Goal: Task Accomplishment & Management: Manage account settings

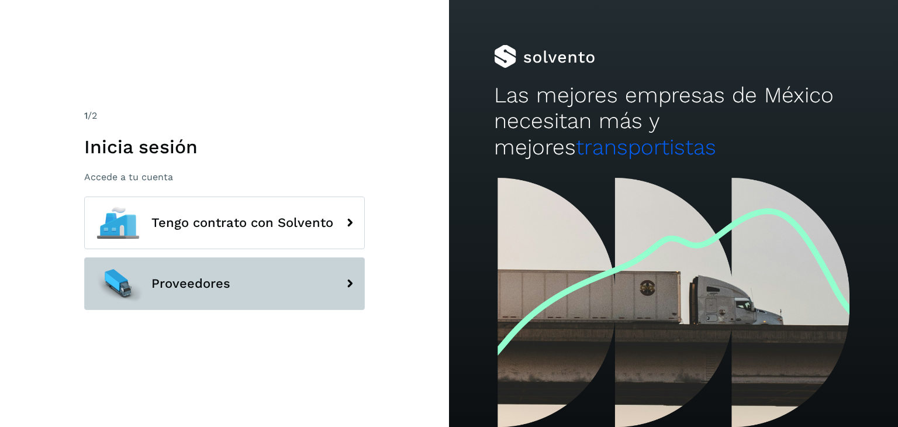
click at [244, 294] on button "Proveedores" at bounding box center [224, 283] width 281 height 53
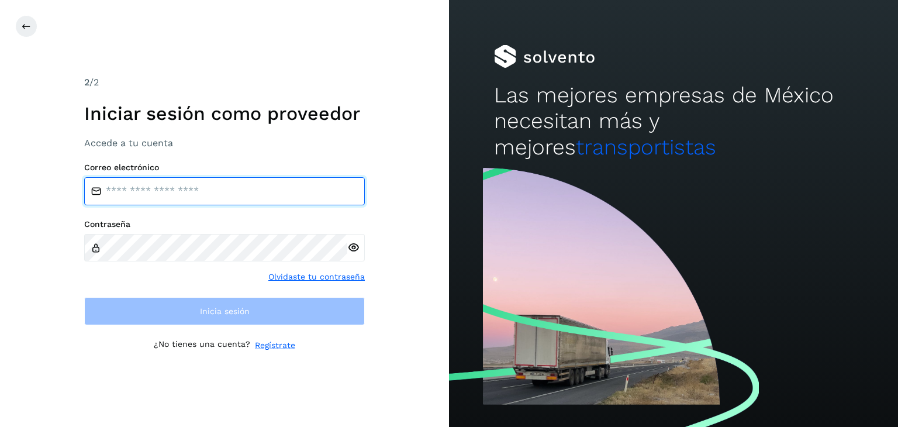
type input "**********"
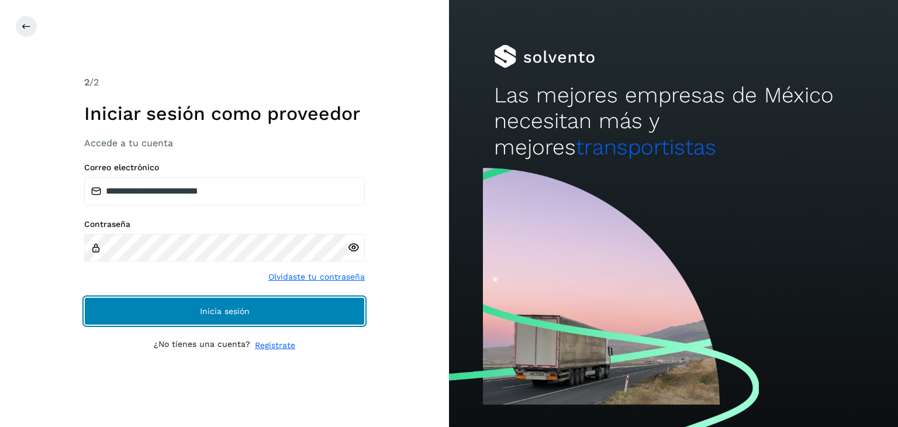
click at [248, 305] on button "Inicia sesión" at bounding box center [224, 311] width 281 height 28
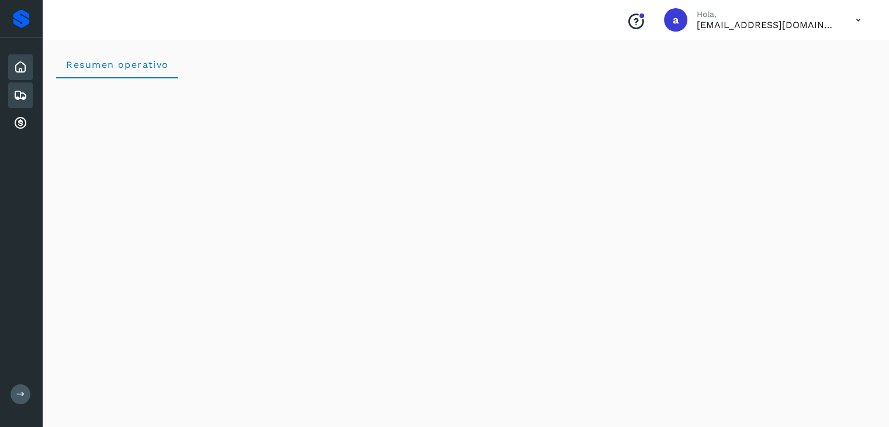
click at [23, 92] on icon at bounding box center [20, 95] width 14 height 14
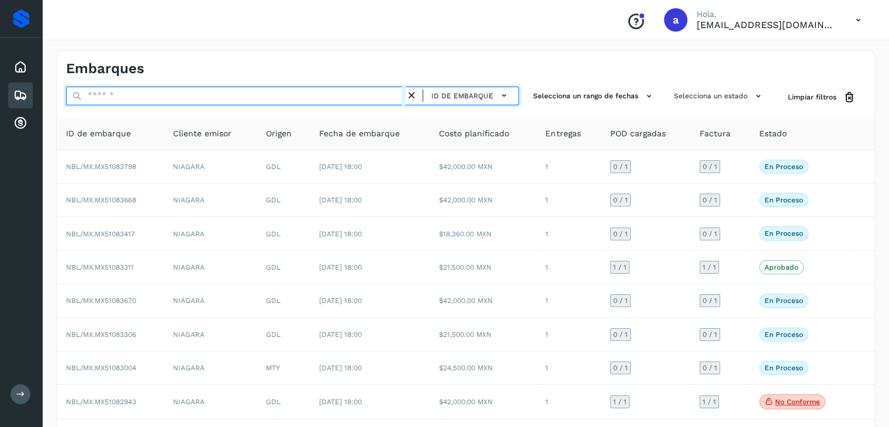
click at [281, 97] on input "text" at bounding box center [236, 96] width 340 height 19
type input "*"
type input "**********"
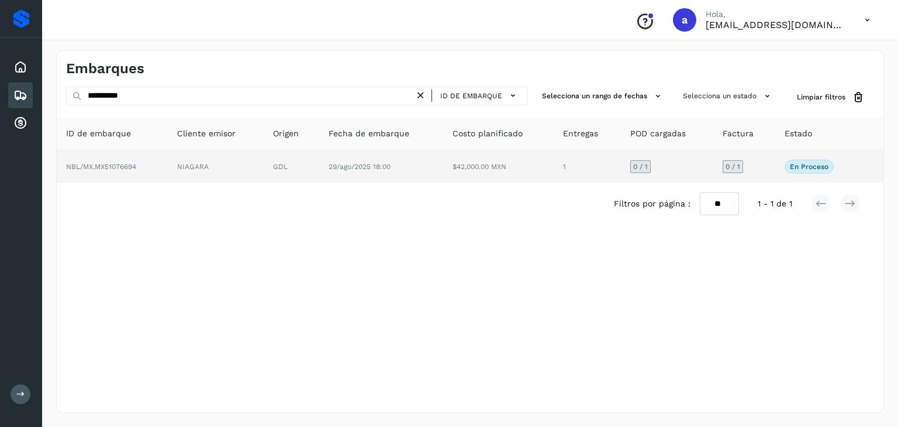
click at [506, 162] on td "$42,000.00 MXN" at bounding box center [498, 166] width 111 height 33
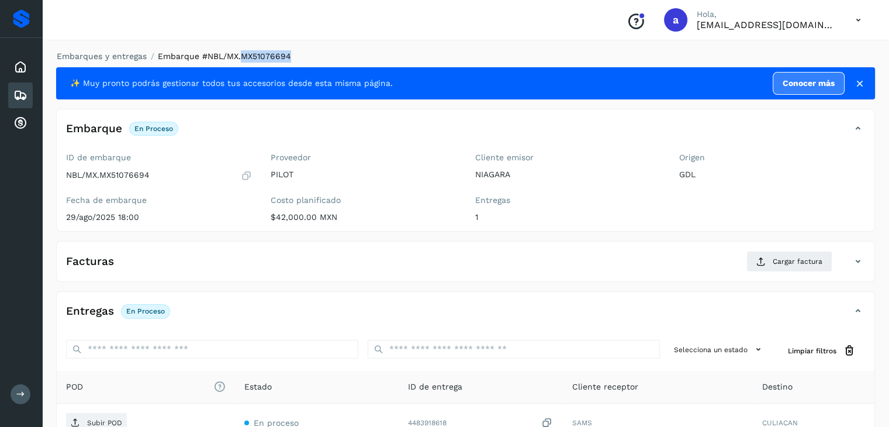
drag, startPoint x: 241, startPoint y: 57, endPoint x: 290, endPoint y: 62, distance: 49.4
click at [290, 62] on ol "Embarques y entregas Embarque #NBL/MX.MX51076694" at bounding box center [462, 56] width 826 height 12
copy span "MX51076694"
click at [806, 258] on span "Cargar factura" at bounding box center [798, 261] width 50 height 11
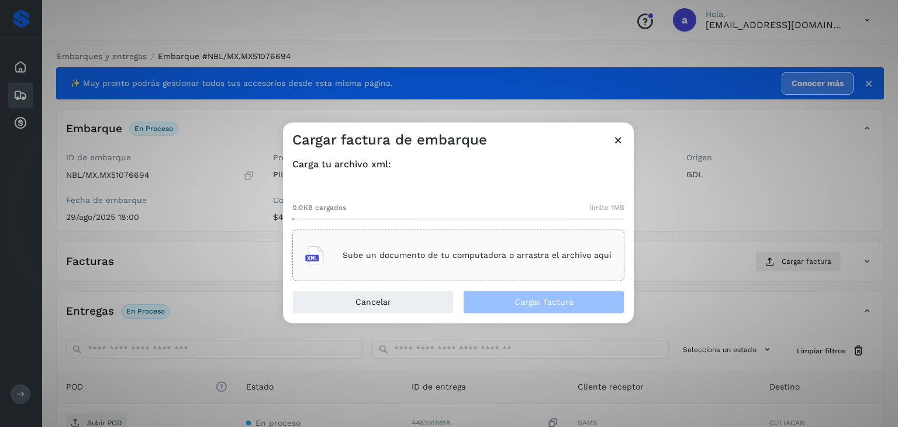
click at [400, 264] on div "Sube un documento de tu computadora o arrastra el archivo aquí" at bounding box center [458, 256] width 306 height 32
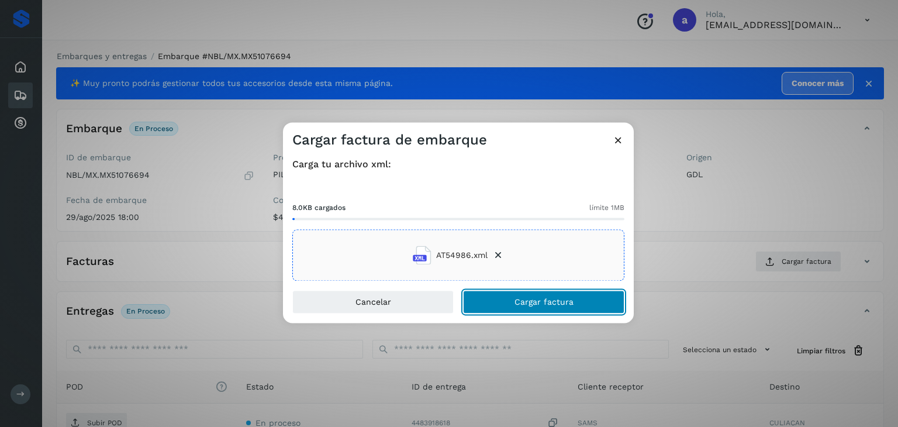
click at [528, 307] on button "Cargar factura" at bounding box center [543, 302] width 161 height 23
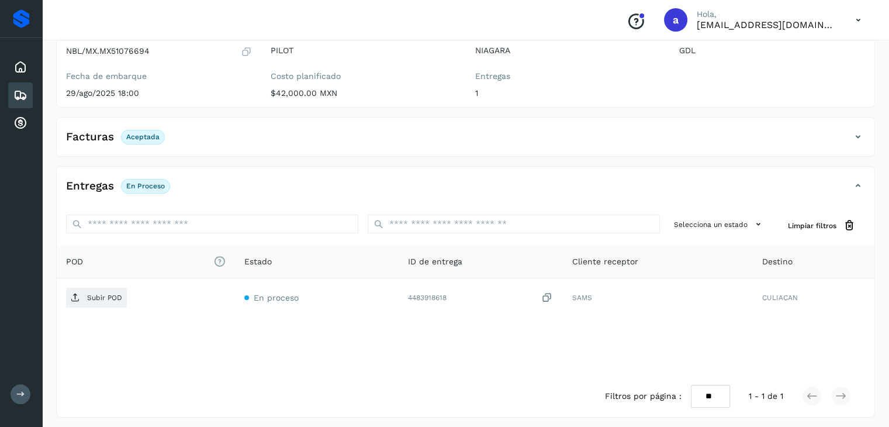
scroll to position [127, 0]
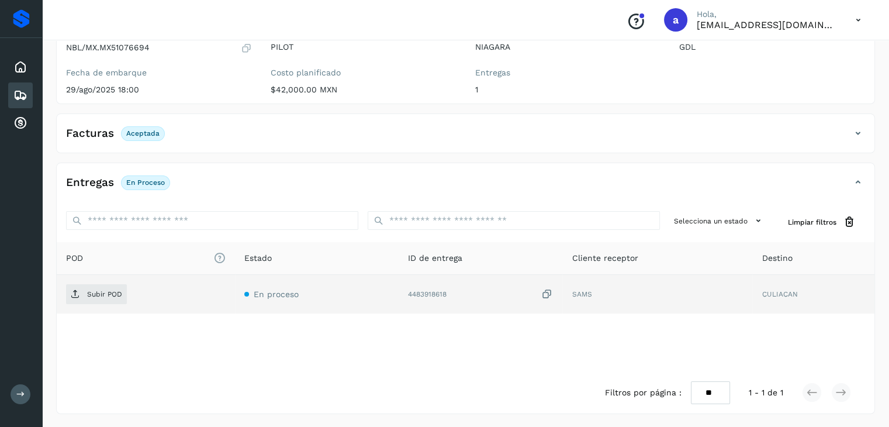
click at [548, 294] on icon at bounding box center [547, 294] width 12 height 12
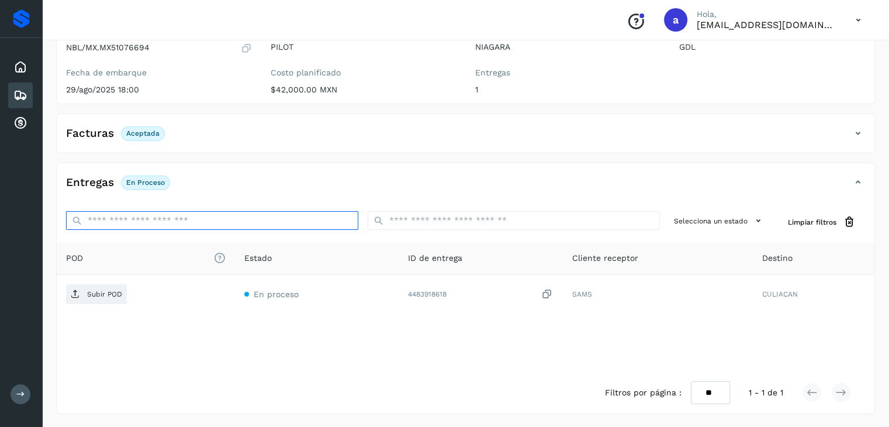
click at [223, 222] on input "ID de embarque" at bounding box center [212, 220] width 292 height 19
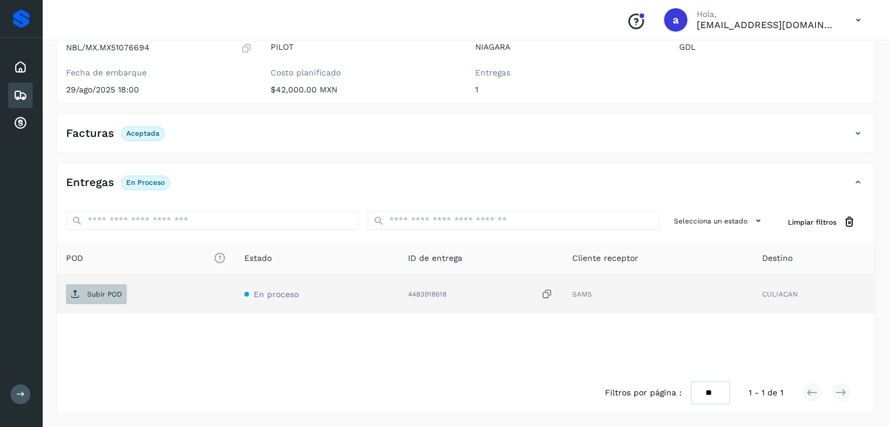
click at [91, 294] on p "Subir POD" at bounding box center [104, 294] width 35 height 8
click at [25, 93] on icon at bounding box center [20, 95] width 14 height 14
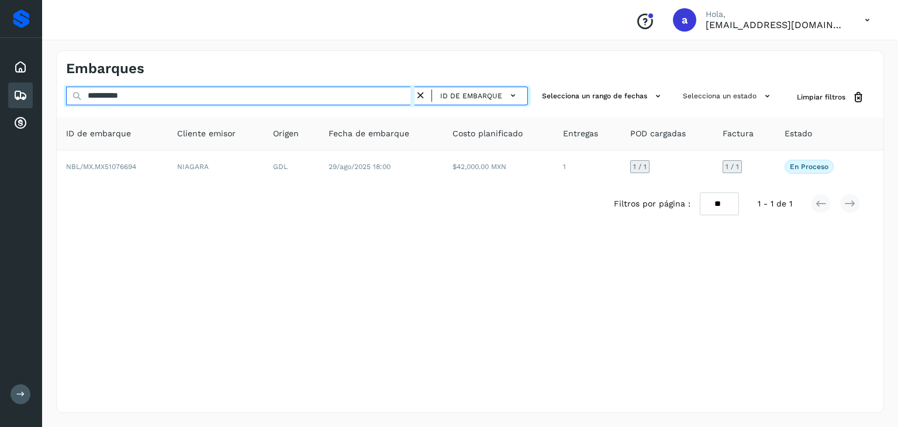
click at [185, 98] on input "**********" at bounding box center [240, 96] width 348 height 19
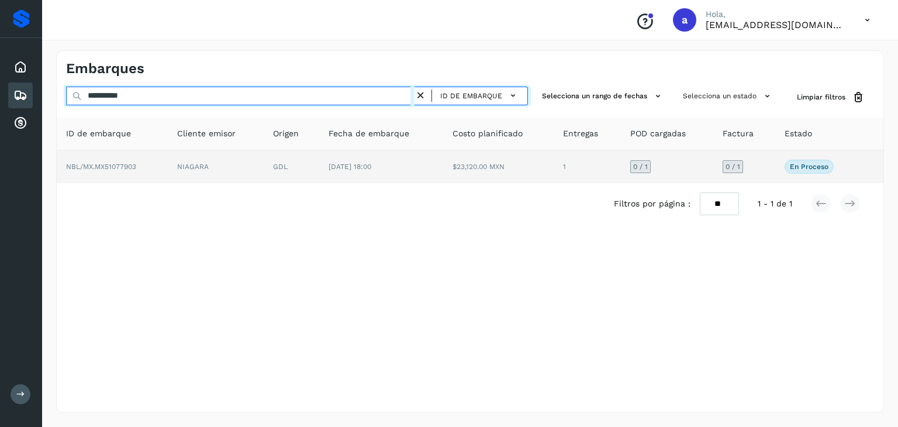
type input "**********"
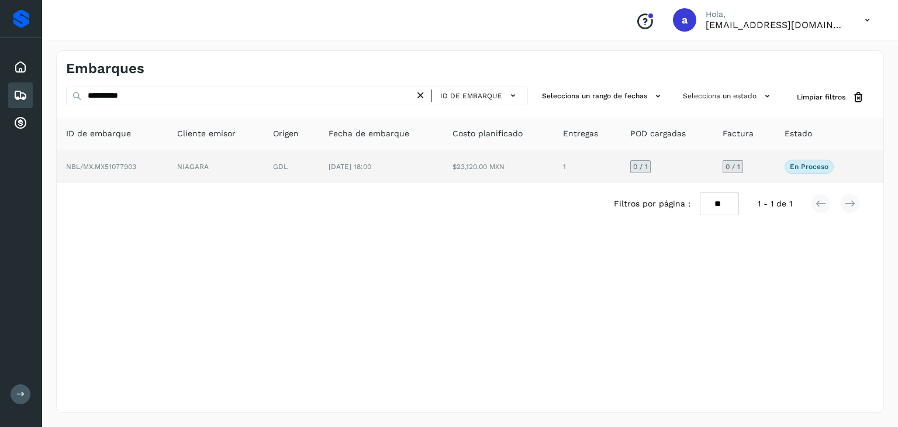
click at [333, 166] on span "[DATE] 18:00" at bounding box center [350, 167] width 43 height 8
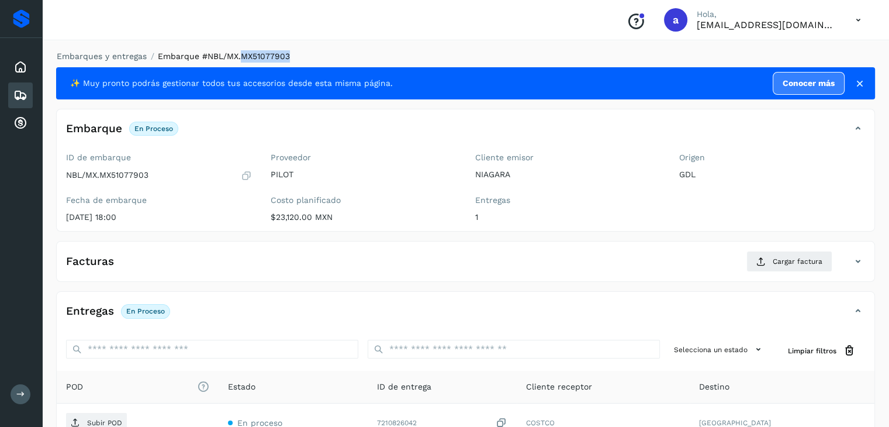
drag, startPoint x: 241, startPoint y: 53, endPoint x: 291, endPoint y: 58, distance: 49.4
click at [291, 58] on ol "Embarques y entregas Embarque #NBL/MX.MX51077903" at bounding box center [462, 56] width 826 height 12
copy span "MX51077903"
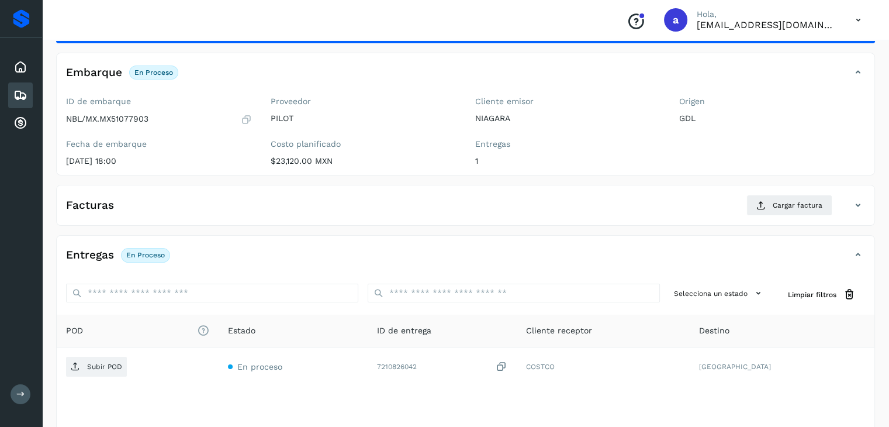
scroll to position [129, 0]
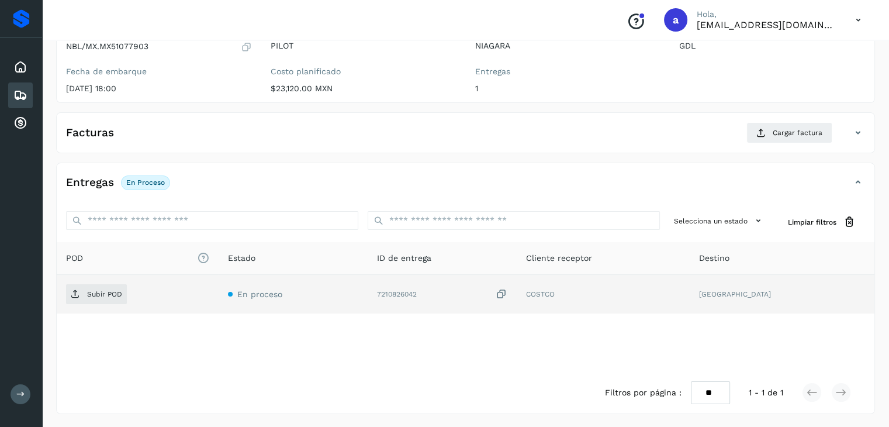
click at [508, 292] on icon at bounding box center [502, 294] width 12 height 12
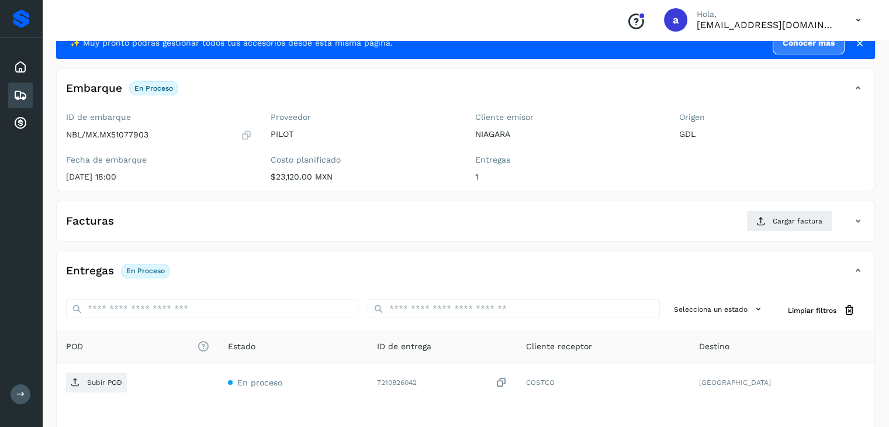
scroll to position [12, 0]
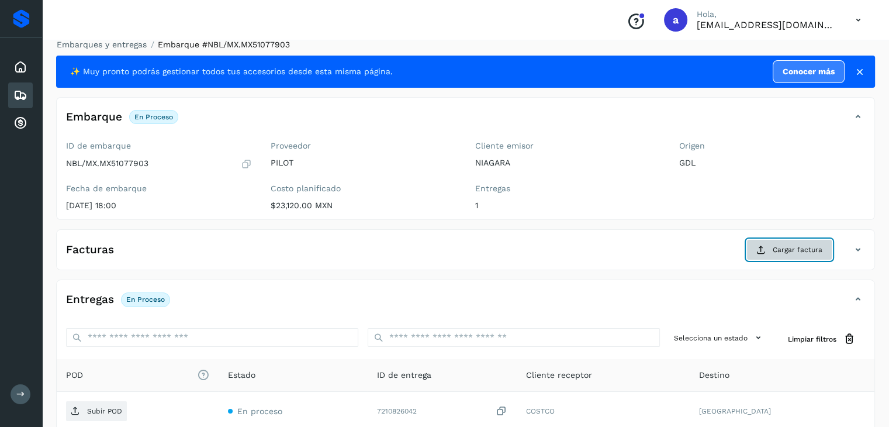
click at [798, 255] on button "Cargar factura" at bounding box center [790, 249] width 86 height 21
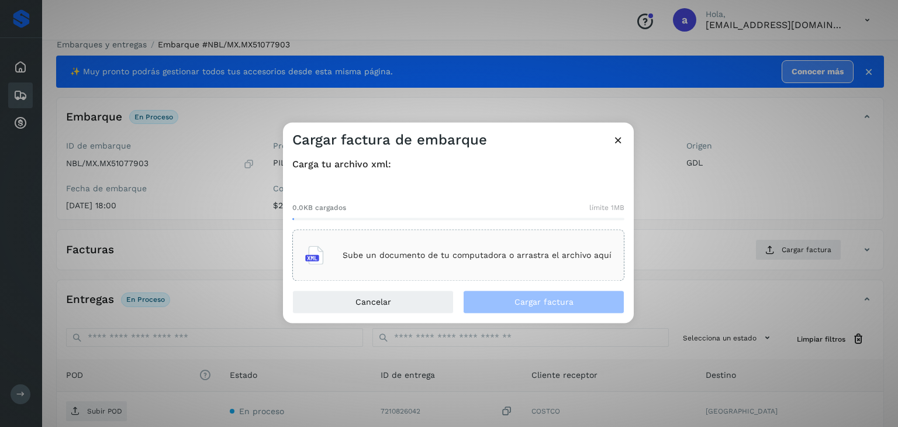
click at [362, 248] on div "Sube un documento de tu computadora o arrastra el archivo aquí" at bounding box center [458, 256] width 306 height 32
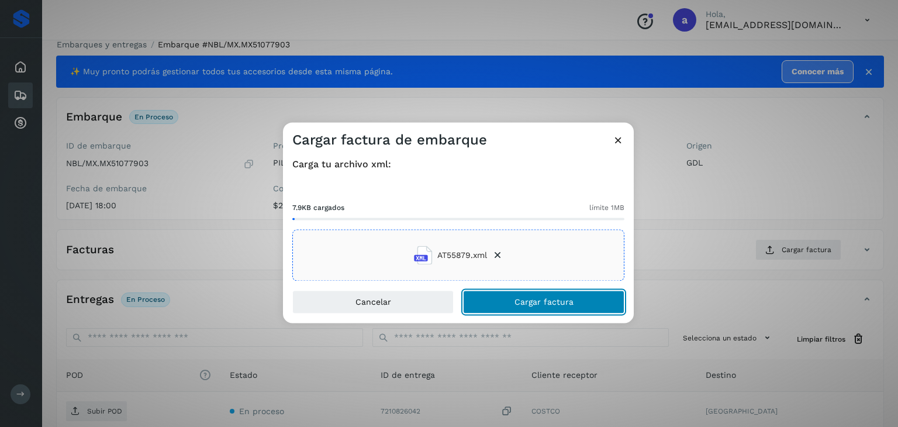
click at [526, 302] on span "Cargar factura" at bounding box center [544, 302] width 59 height 8
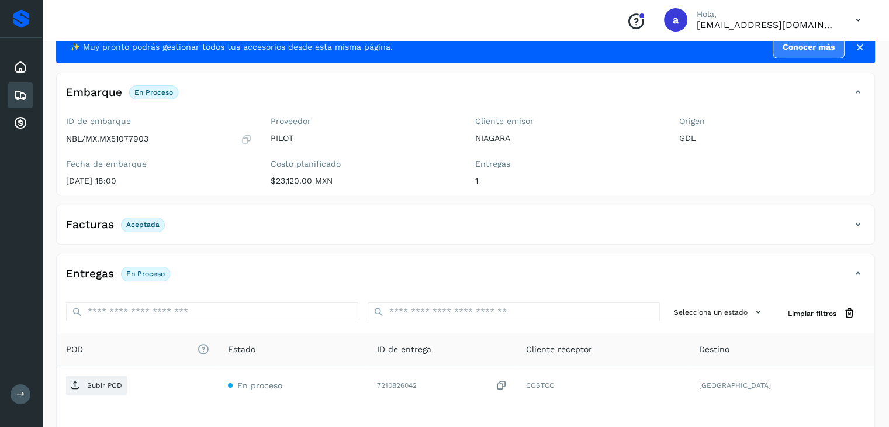
scroll to position [70, 0]
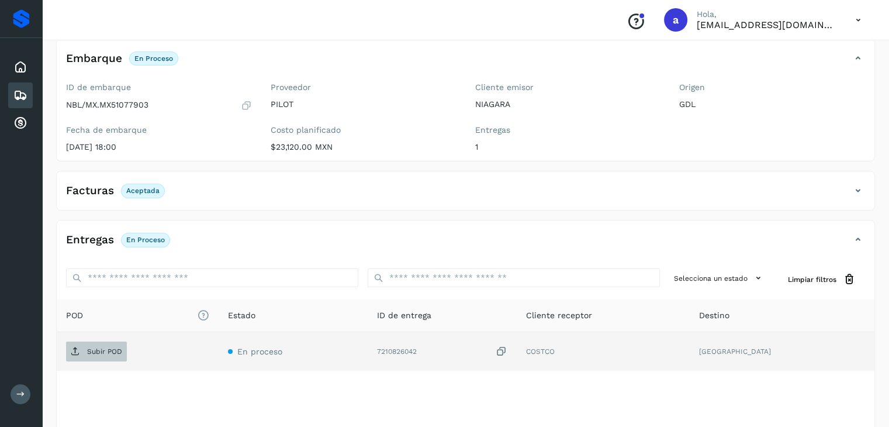
click at [95, 346] on span "Subir POD" at bounding box center [96, 351] width 61 height 19
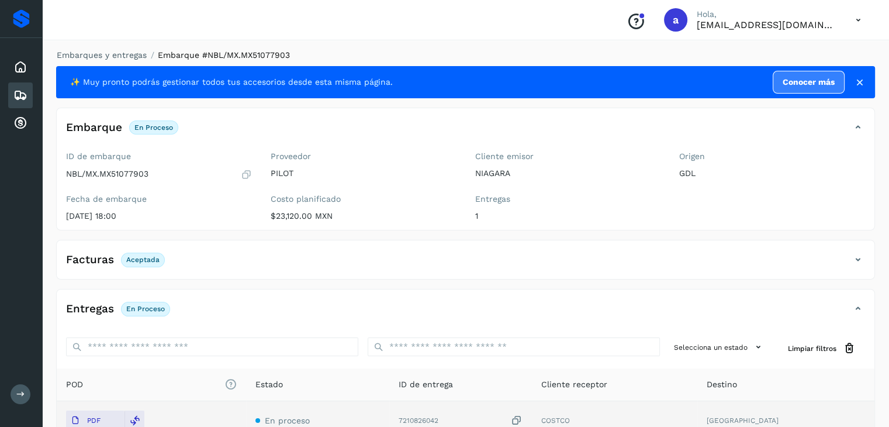
scroll to position [0, 0]
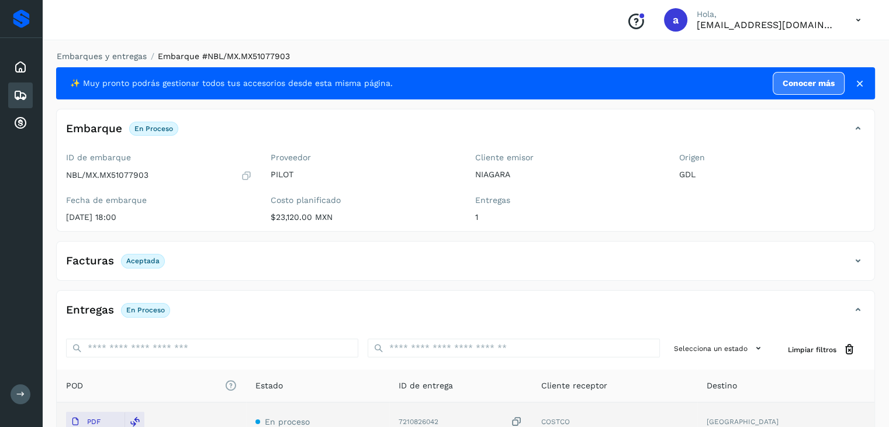
click at [16, 85] on div "Embarques" at bounding box center [20, 95] width 25 height 26
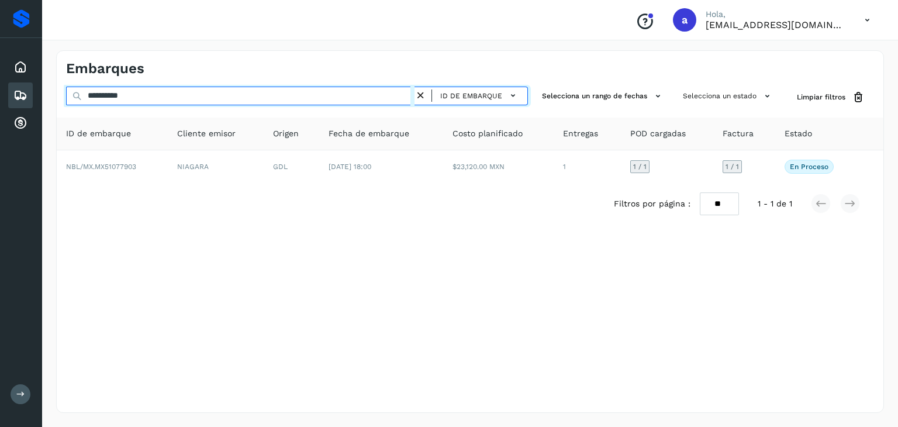
click at [270, 98] on input "**********" at bounding box center [240, 96] width 348 height 19
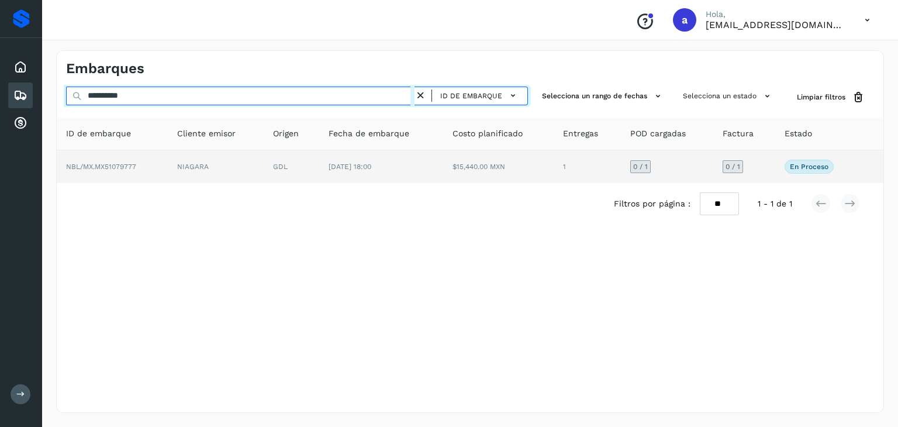
type input "**********"
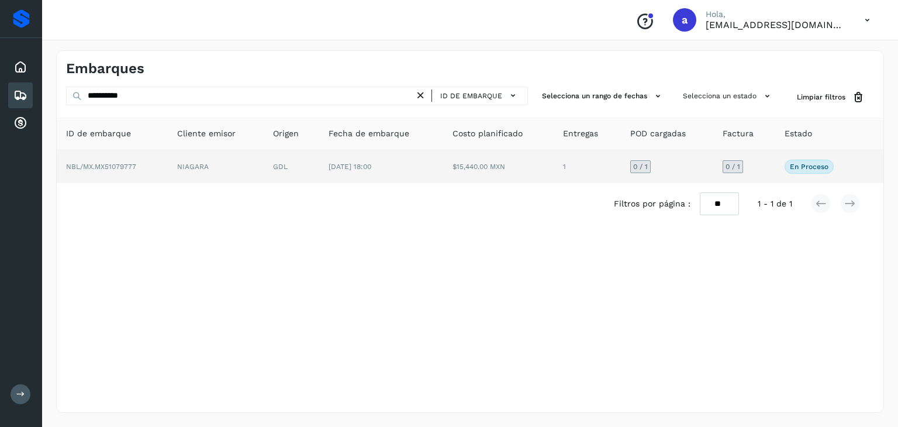
click at [327, 161] on td "[DATE] 18:00" at bounding box center [381, 166] width 124 height 33
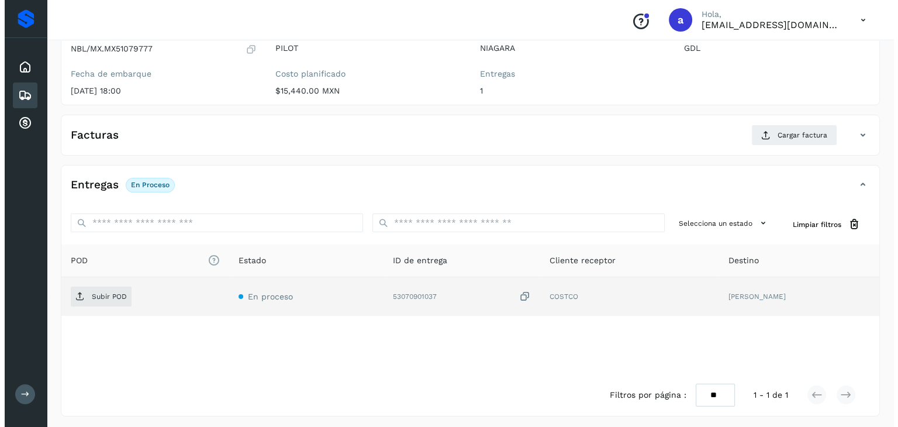
scroll to position [129, 0]
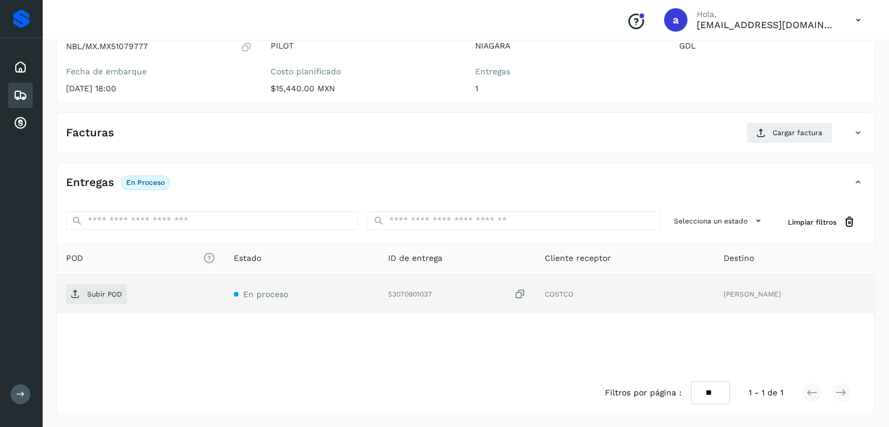
click at [526, 292] on icon at bounding box center [521, 294] width 12 height 12
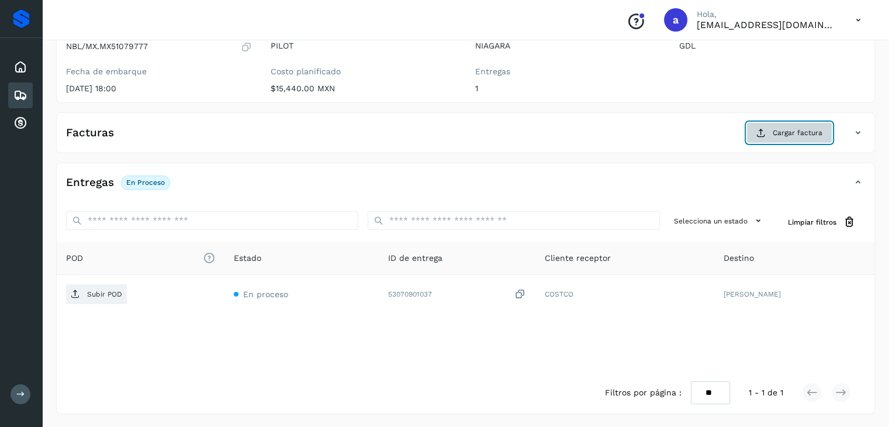
click at [773, 136] on button "Cargar factura" at bounding box center [790, 132] width 86 height 21
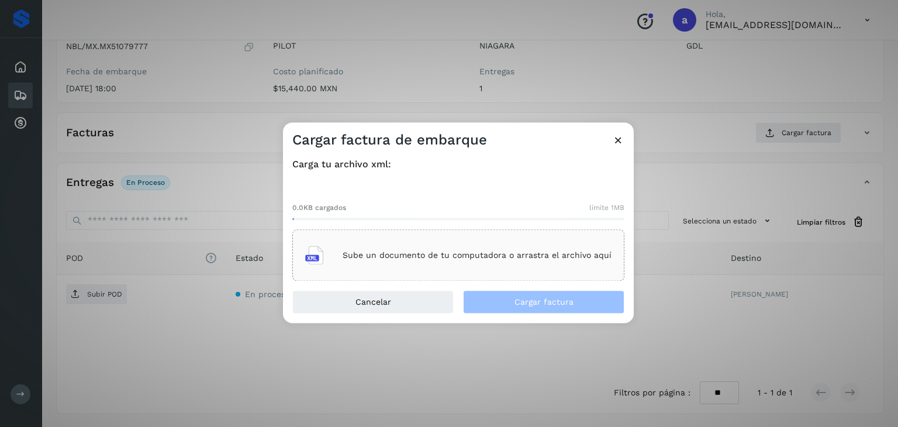
click at [372, 261] on div "Sube un documento de tu computadora o arrastra el archivo aquí" at bounding box center [458, 256] width 306 height 32
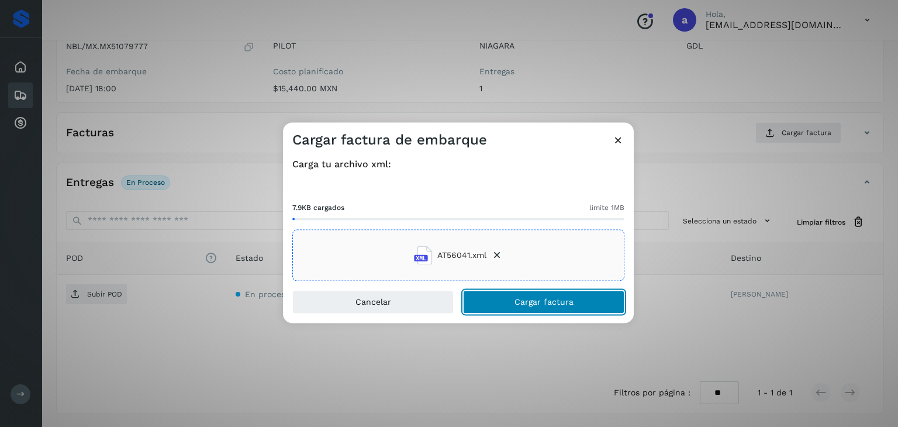
click at [517, 299] on span "Cargar factura" at bounding box center [544, 302] width 59 height 8
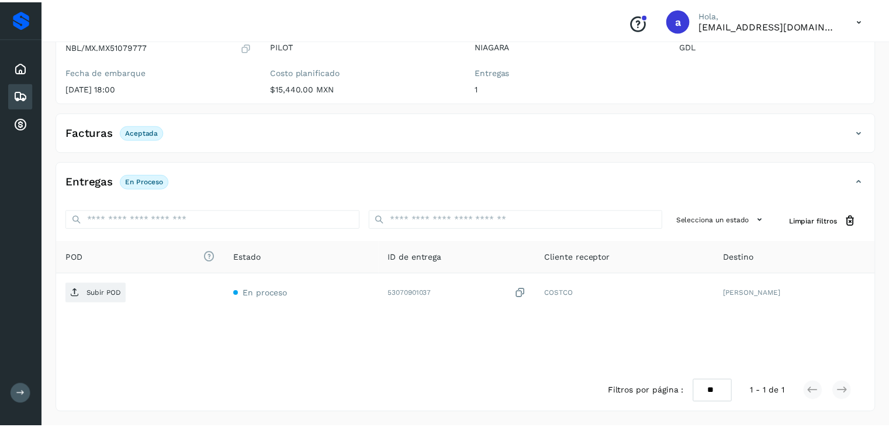
scroll to position [127, 0]
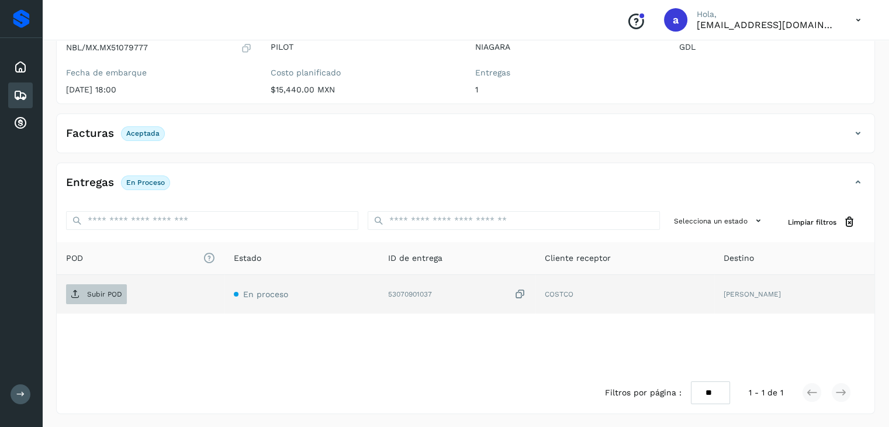
click at [88, 295] on p "Subir POD" at bounding box center [104, 294] width 35 height 8
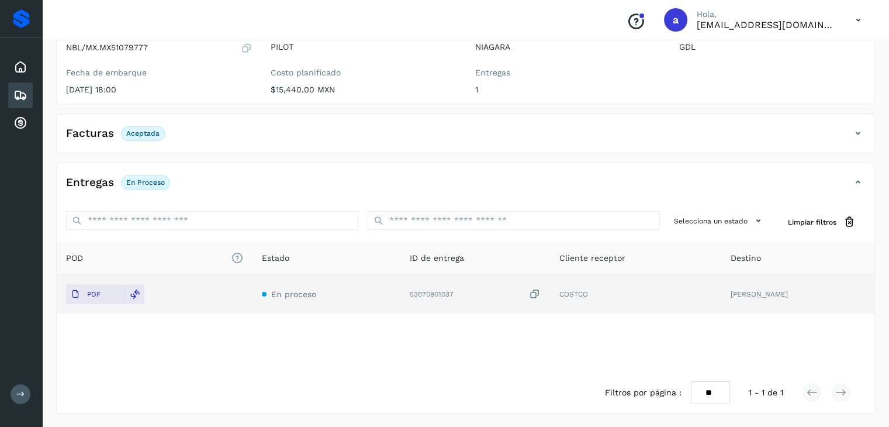
click at [29, 95] on div "Embarques" at bounding box center [20, 95] width 25 height 26
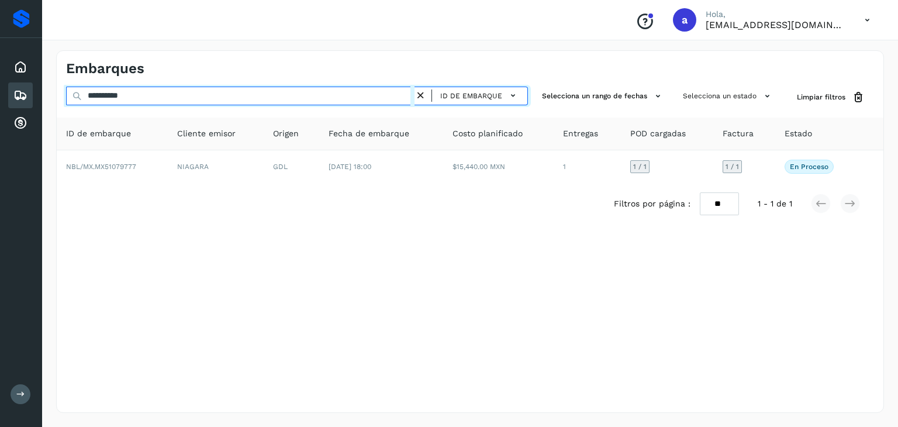
click at [294, 95] on input "**********" at bounding box center [240, 96] width 348 height 19
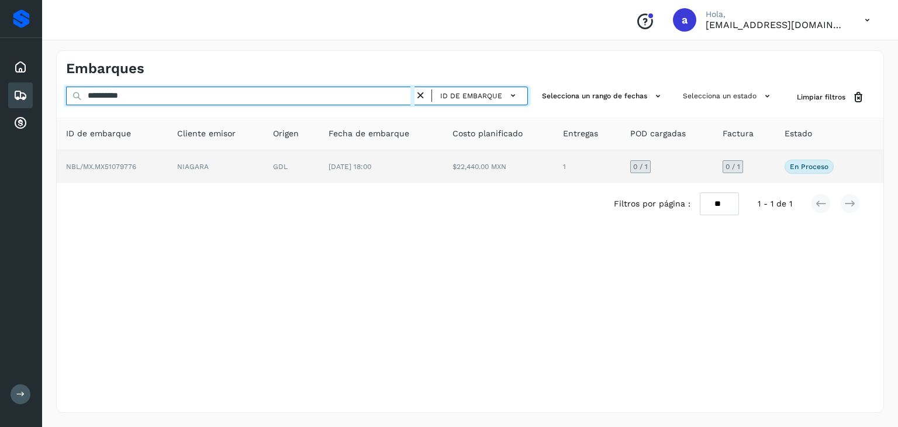
type input "**********"
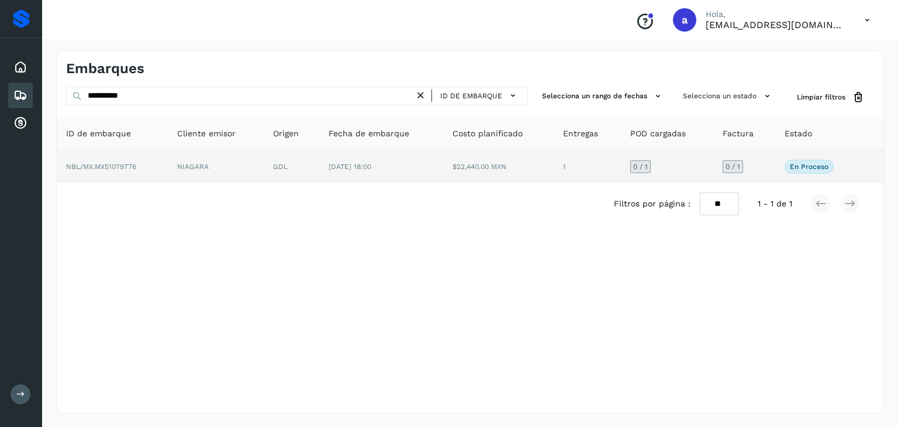
click at [371, 167] on span "[DATE] 18:00" at bounding box center [350, 167] width 43 height 8
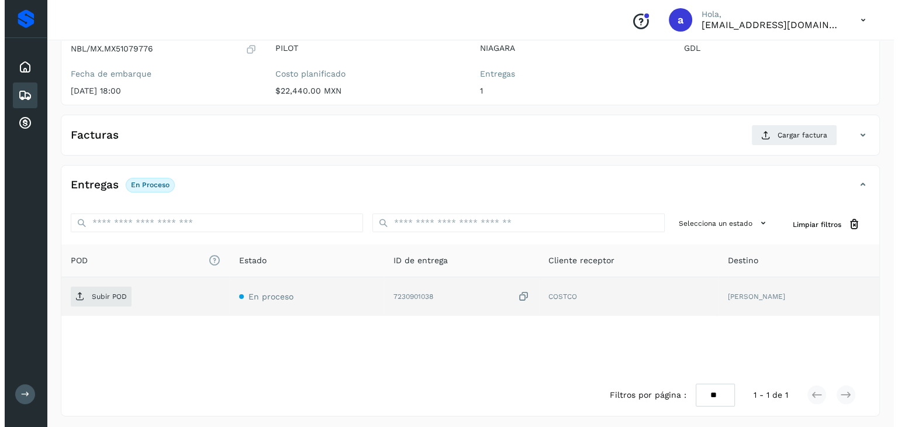
scroll to position [129, 0]
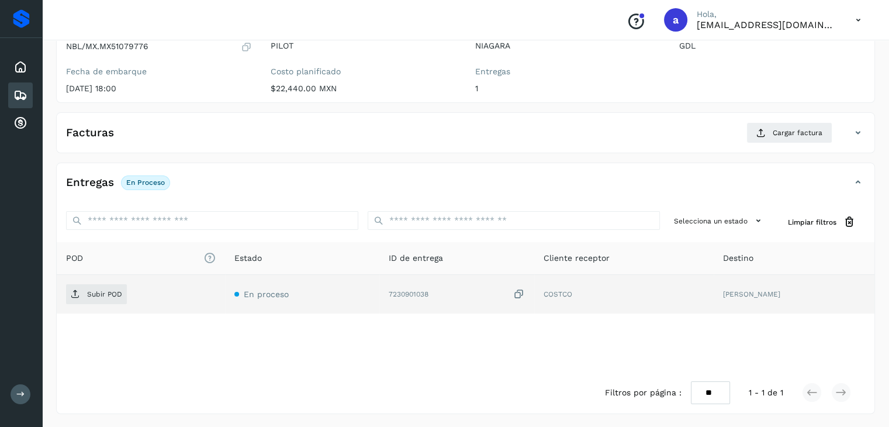
click at [525, 294] on icon at bounding box center [519, 294] width 12 height 12
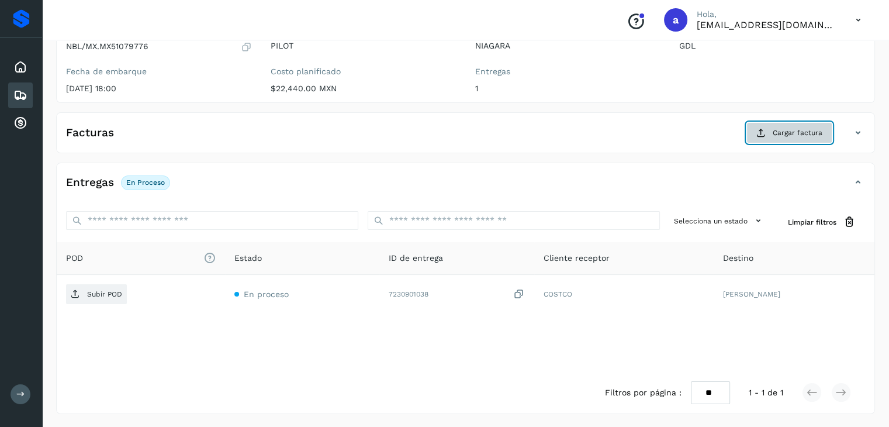
click at [792, 136] on span "Cargar factura" at bounding box center [798, 132] width 50 height 11
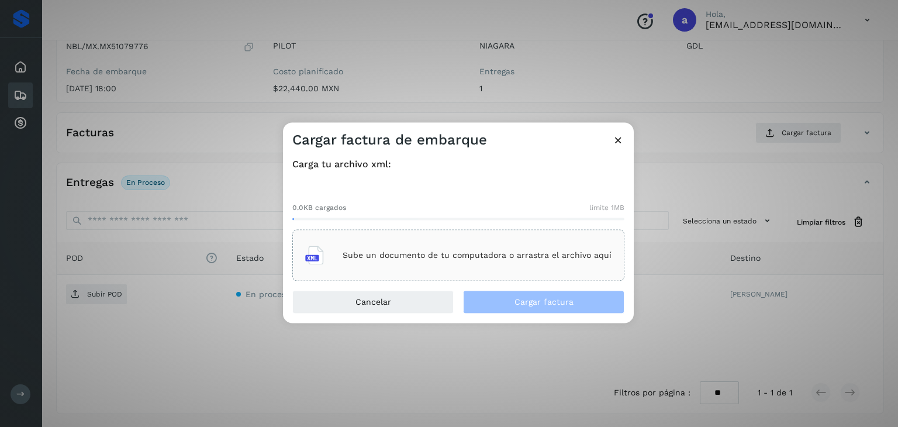
click at [446, 260] on div "Sube un documento de tu computadora o arrastra el archivo aquí" at bounding box center [458, 256] width 306 height 32
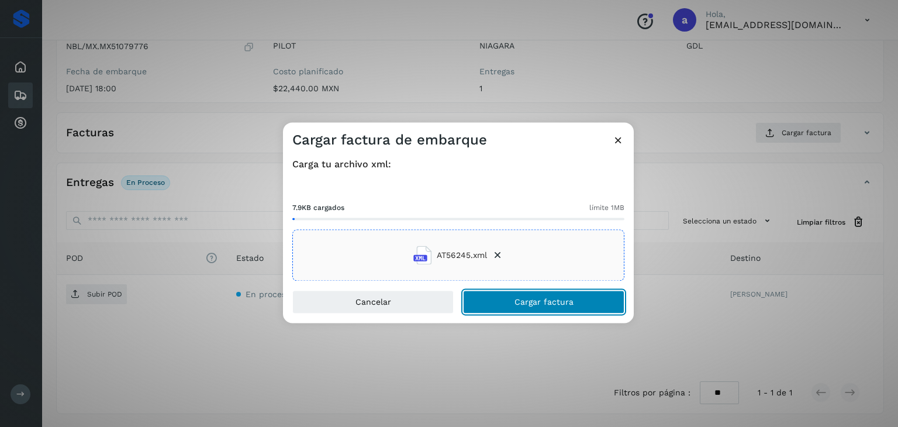
click at [509, 297] on button "Cargar factura" at bounding box center [543, 302] width 161 height 23
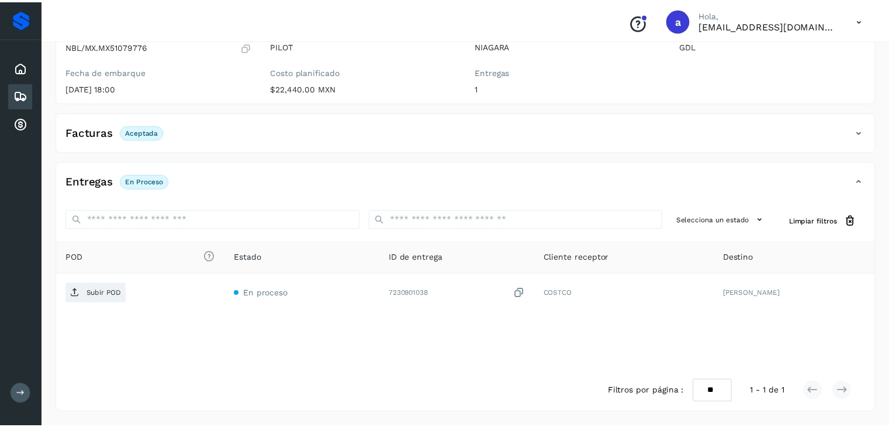
scroll to position [127, 0]
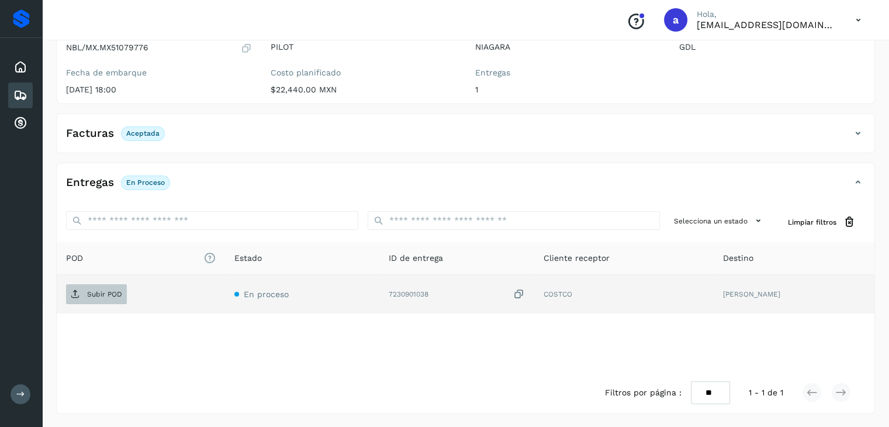
click at [92, 290] on p "Subir POD" at bounding box center [104, 294] width 35 height 8
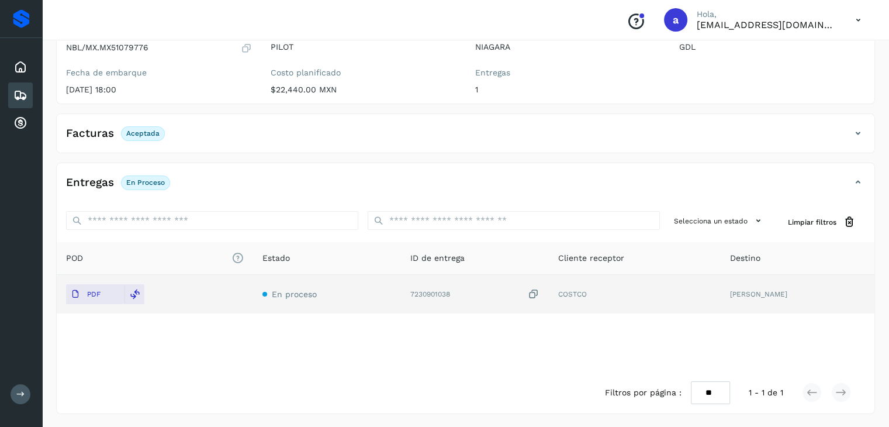
click at [12, 95] on div "Embarques" at bounding box center [20, 95] width 25 height 26
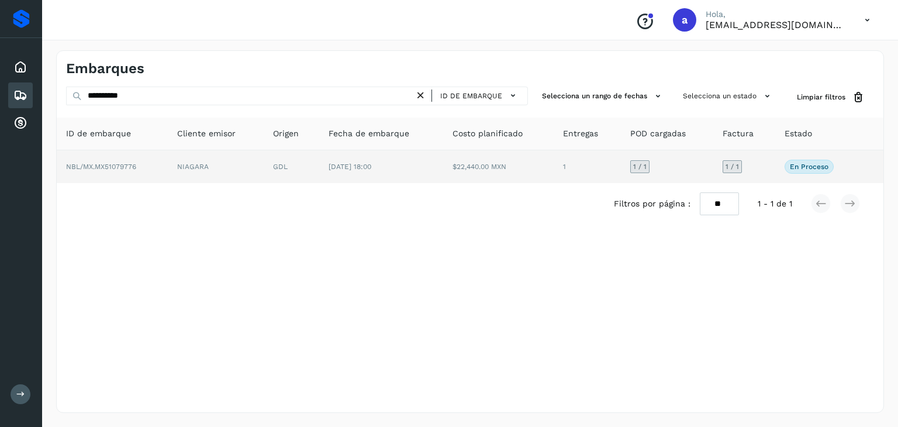
click at [416, 175] on td "[DATE] 18:00" at bounding box center [381, 166] width 124 height 33
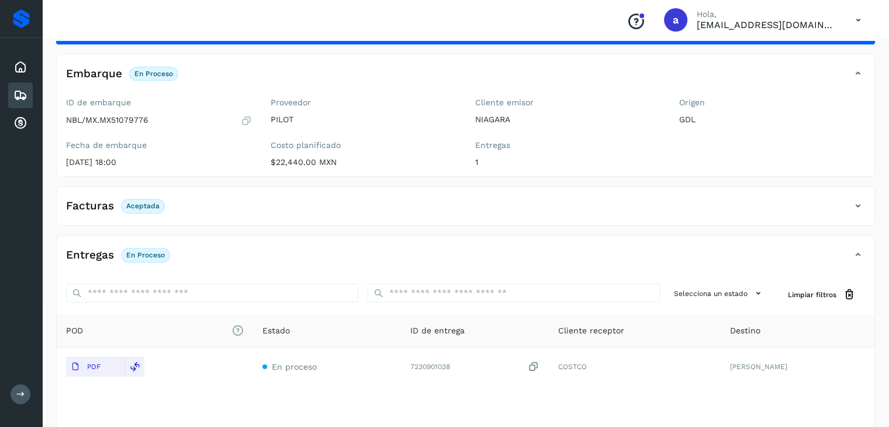
scroll to position [127, 0]
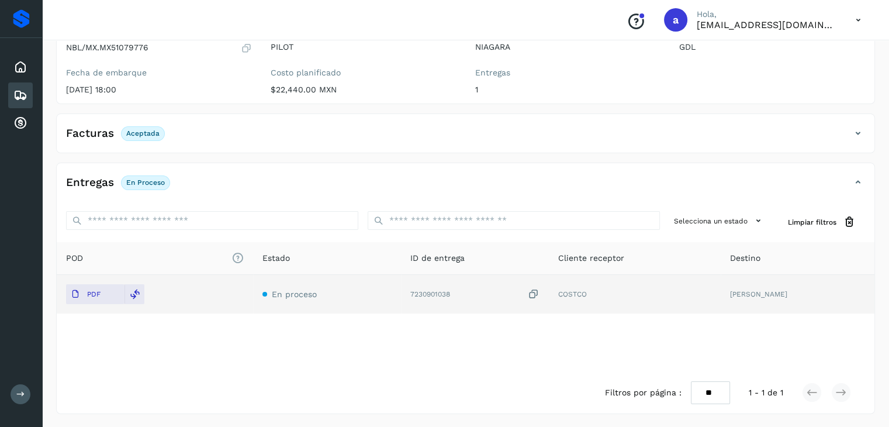
click at [540, 294] on icon at bounding box center [534, 294] width 12 height 12
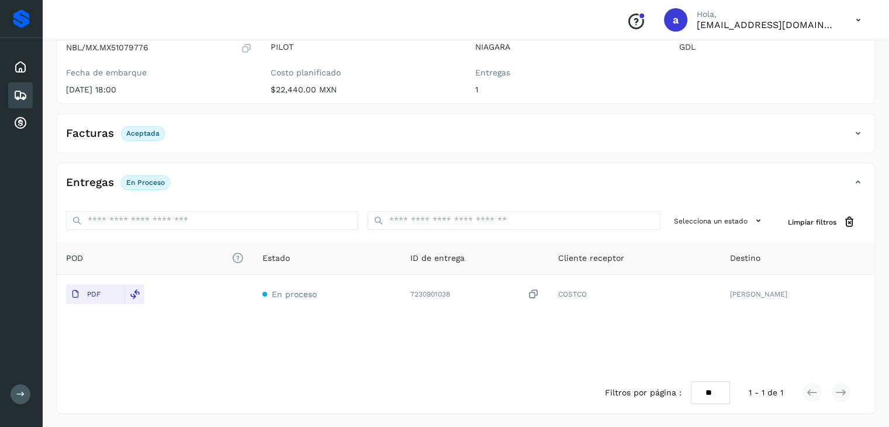
click at [22, 96] on icon at bounding box center [20, 95] width 14 height 14
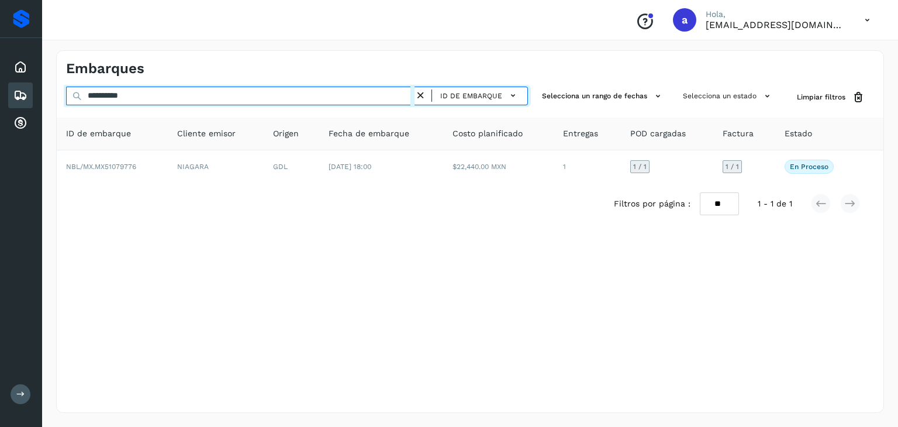
click at [378, 98] on input "**********" at bounding box center [240, 96] width 348 height 19
type input "*"
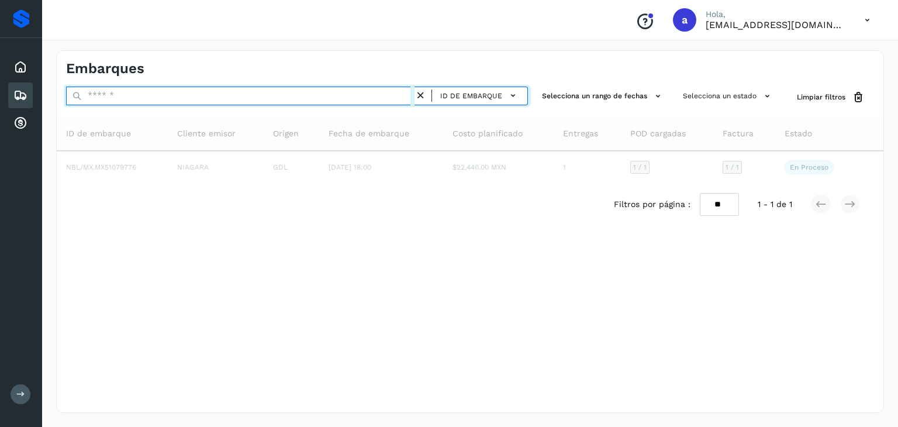
paste input "**********"
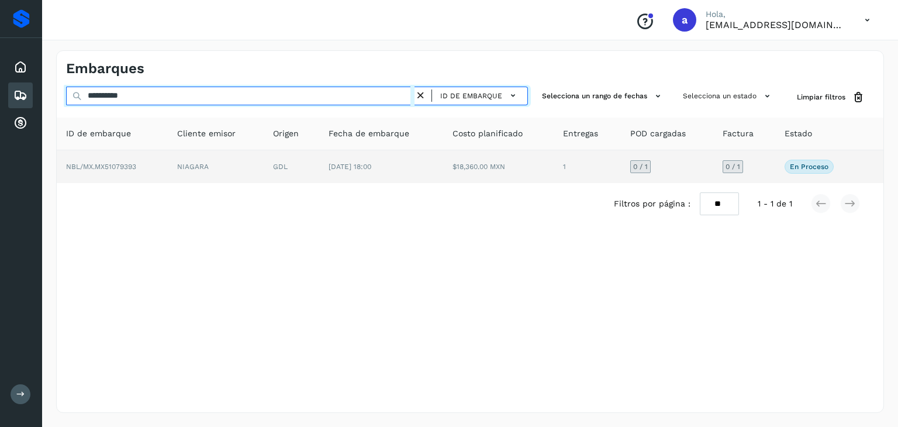
type input "**********"
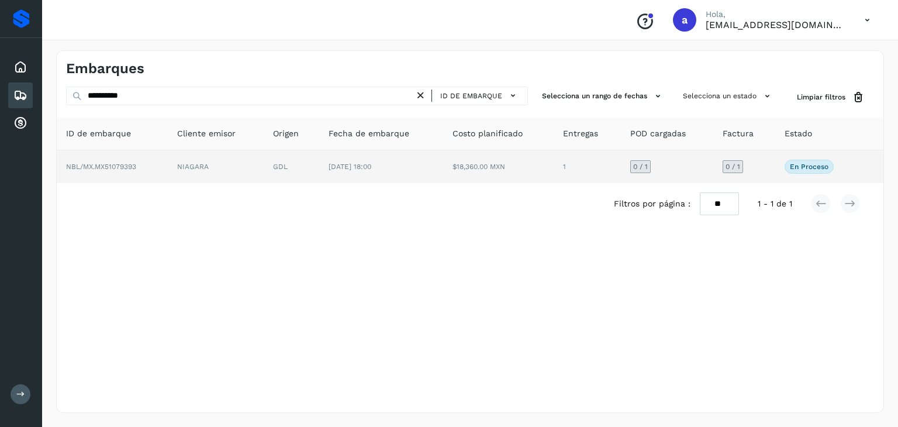
click at [424, 153] on td "[DATE] 18:00" at bounding box center [381, 166] width 124 height 33
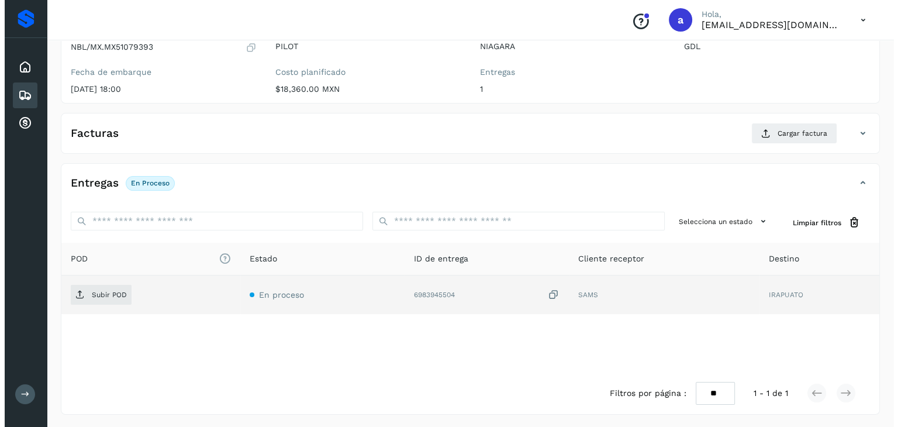
scroll to position [129, 0]
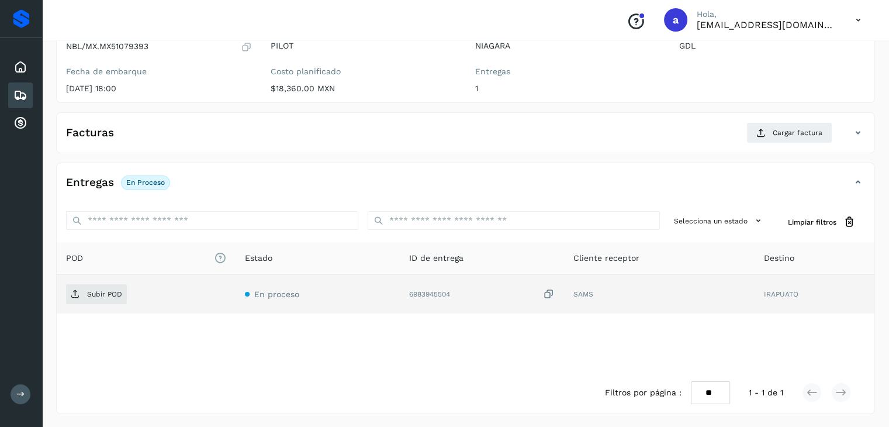
click at [547, 291] on icon at bounding box center [549, 294] width 12 height 12
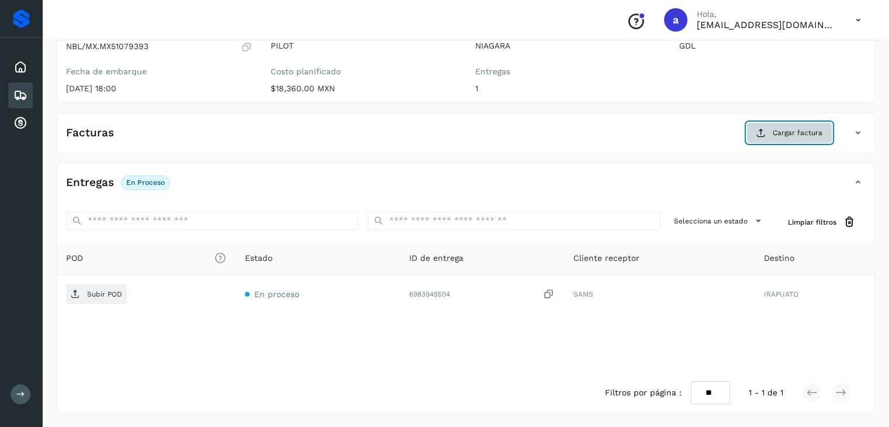
click at [774, 133] on button "Cargar factura" at bounding box center [790, 132] width 86 height 21
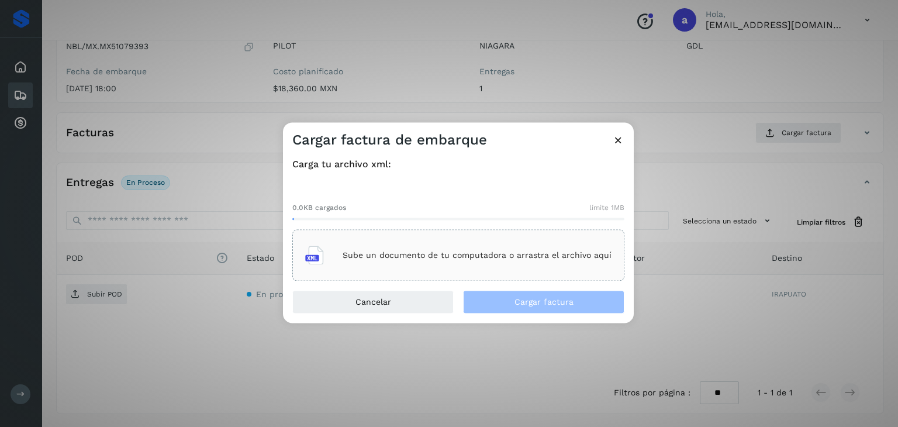
click at [393, 266] on div "Sube un documento de tu computadora o arrastra el archivo aquí" at bounding box center [458, 256] width 306 height 32
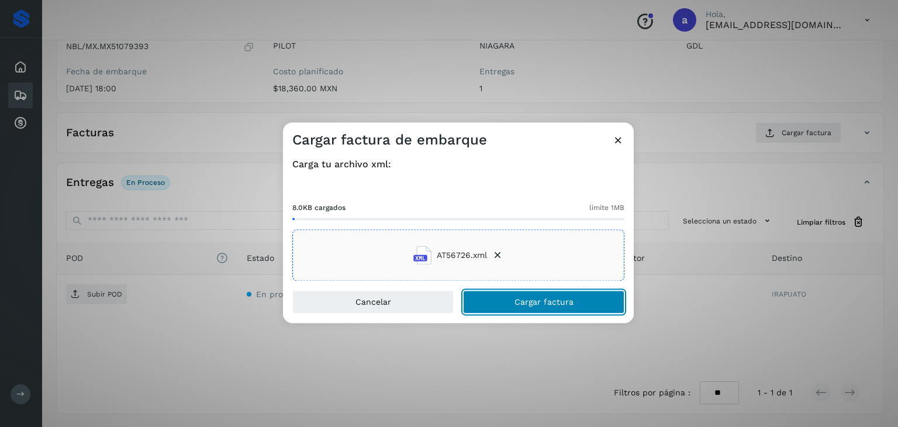
click at [522, 302] on span "Cargar factura" at bounding box center [544, 302] width 59 height 8
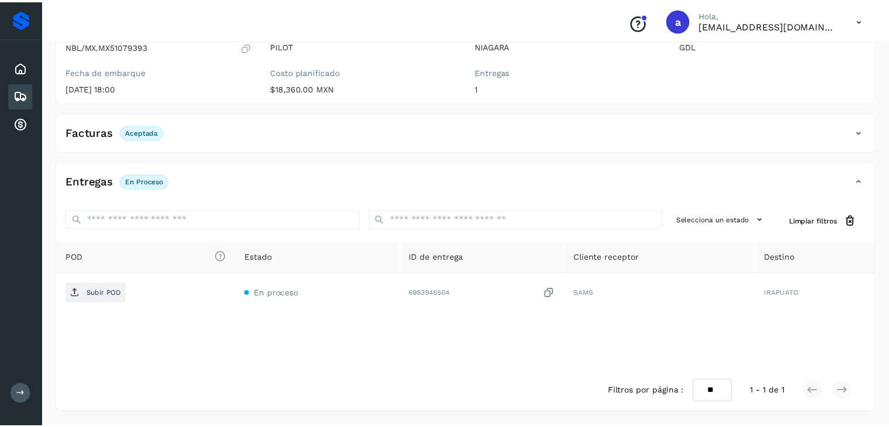
scroll to position [127, 0]
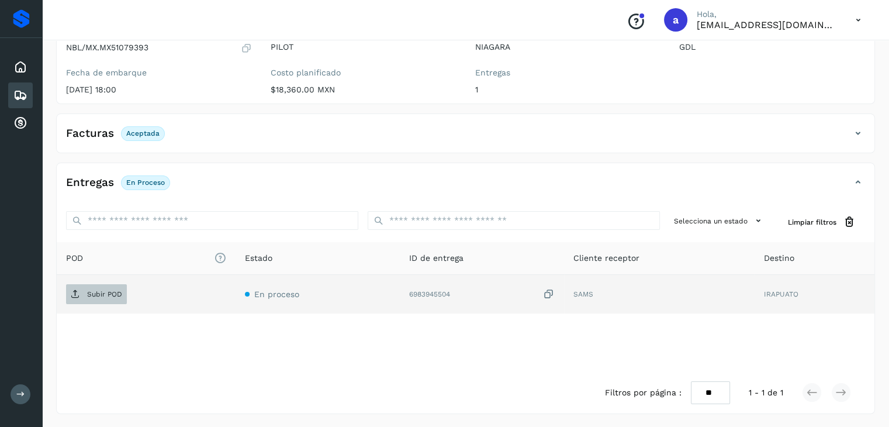
click at [110, 290] on p "Subir POD" at bounding box center [104, 294] width 35 height 8
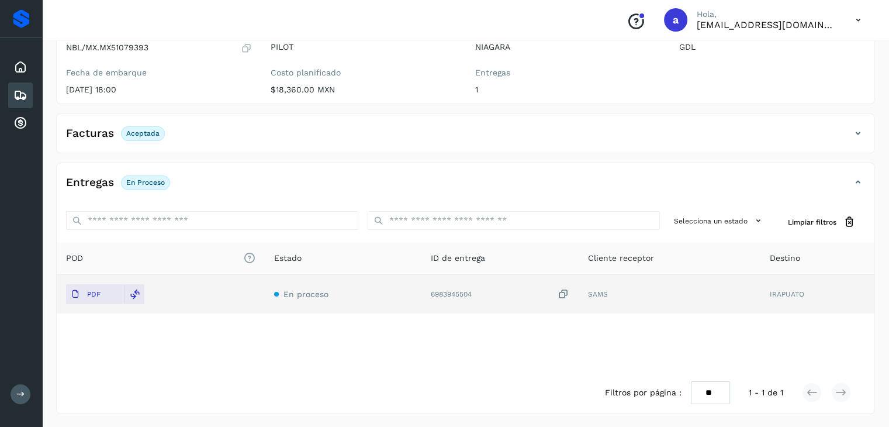
click at [569, 292] on icon at bounding box center [564, 294] width 12 height 12
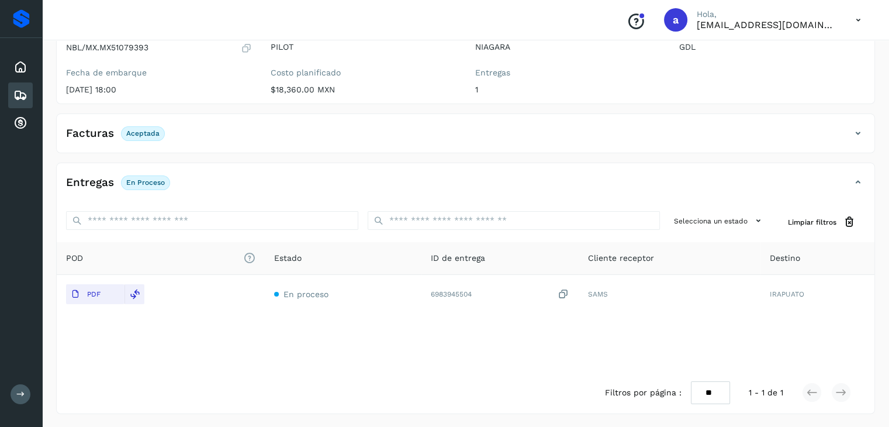
click at [22, 89] on icon at bounding box center [20, 95] width 14 height 14
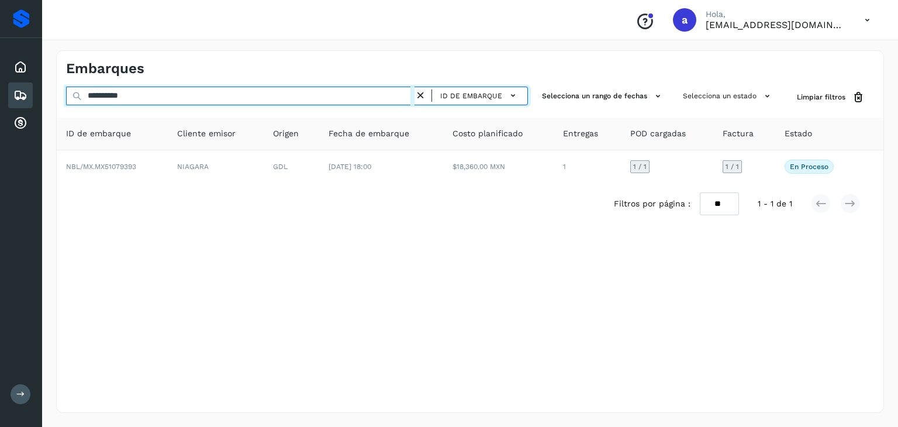
click at [398, 97] on input "**********" at bounding box center [240, 96] width 348 height 19
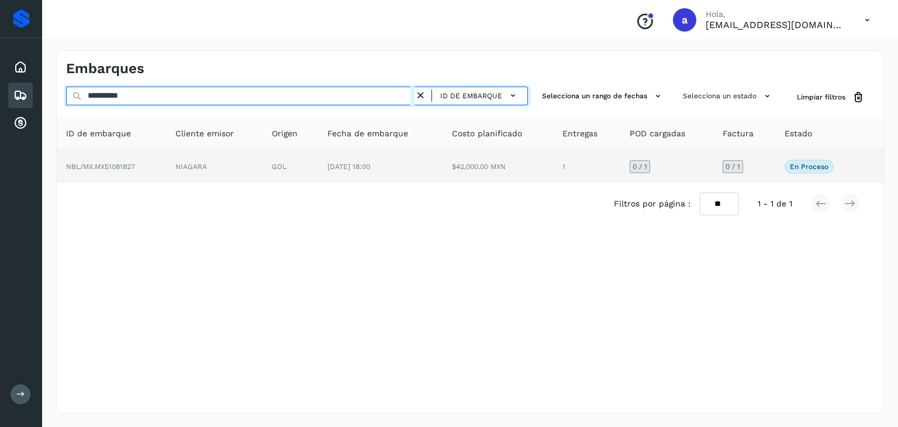
type input "**********"
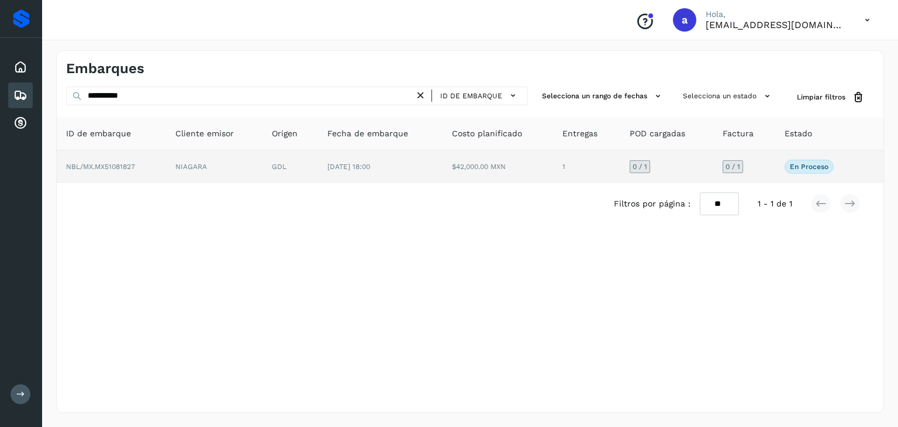
click at [340, 158] on td "[DATE] 18:00" at bounding box center [380, 166] width 124 height 33
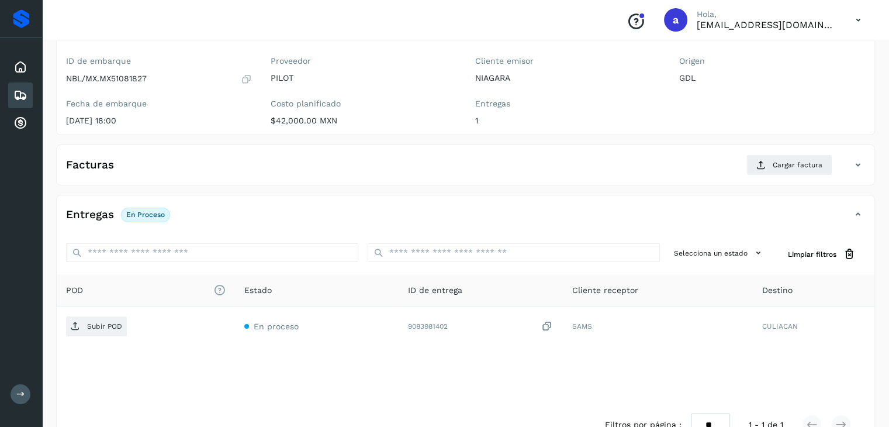
scroll to position [70, 0]
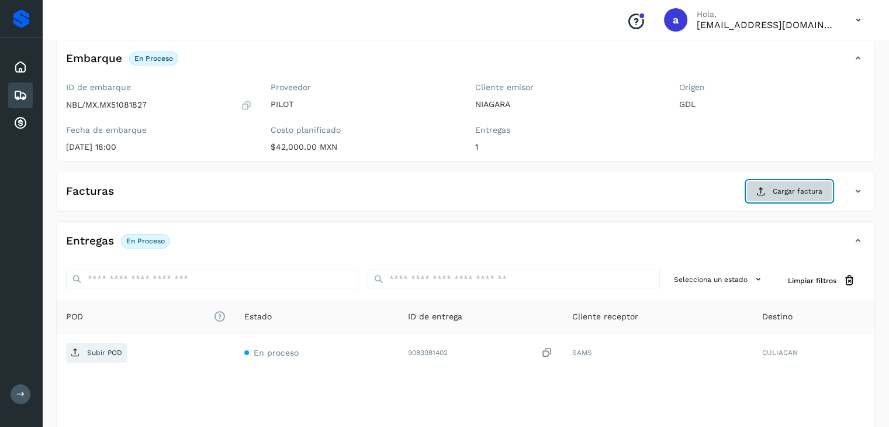
click at [781, 190] on span "Cargar factura" at bounding box center [798, 191] width 50 height 11
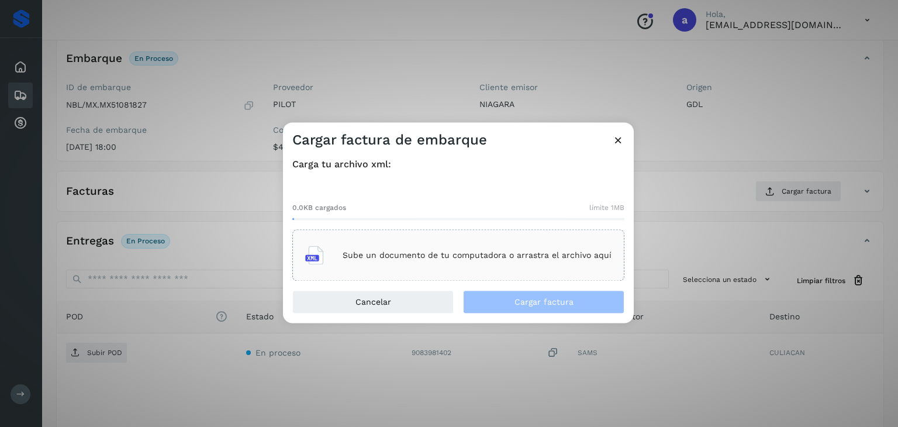
click at [464, 261] on div "Sube un documento de tu computadora o arrastra el archivo aquí" at bounding box center [458, 256] width 306 height 32
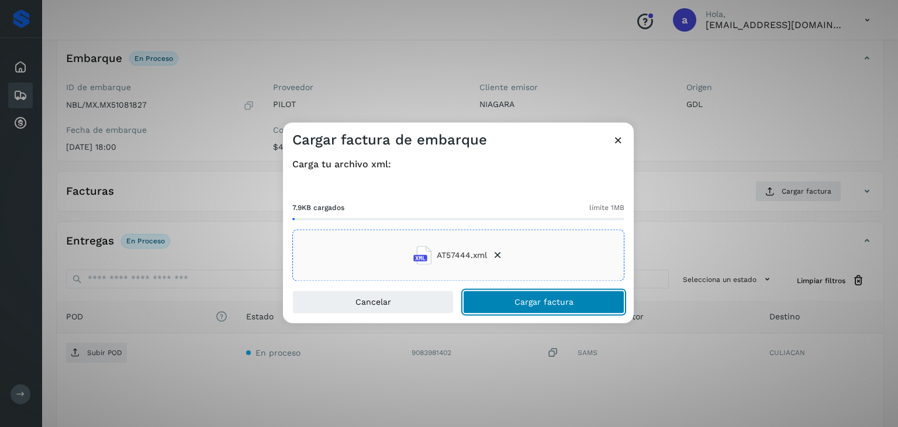
click at [512, 304] on button "Cargar factura" at bounding box center [543, 302] width 161 height 23
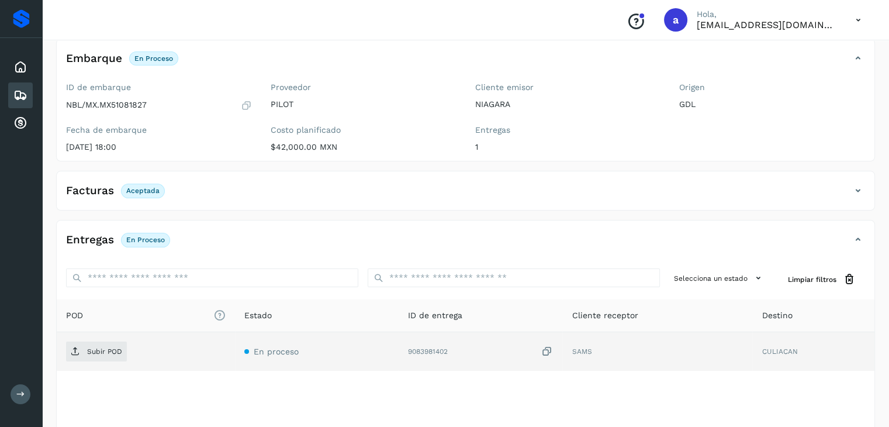
click at [550, 350] on icon at bounding box center [547, 352] width 12 height 12
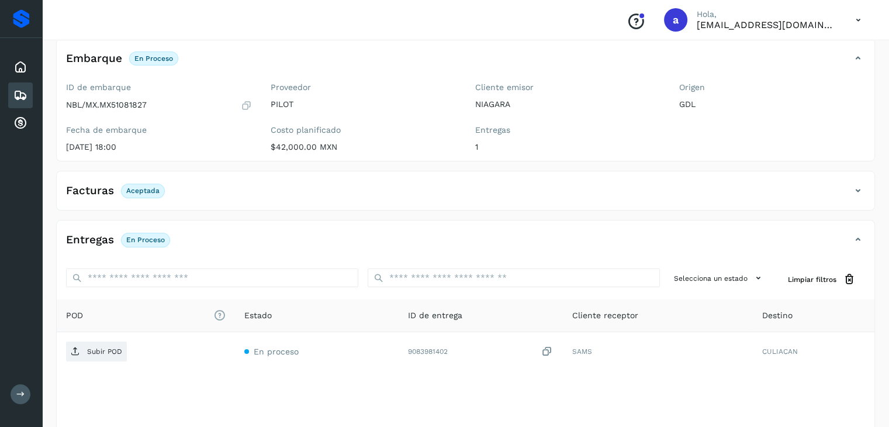
scroll to position [127, 0]
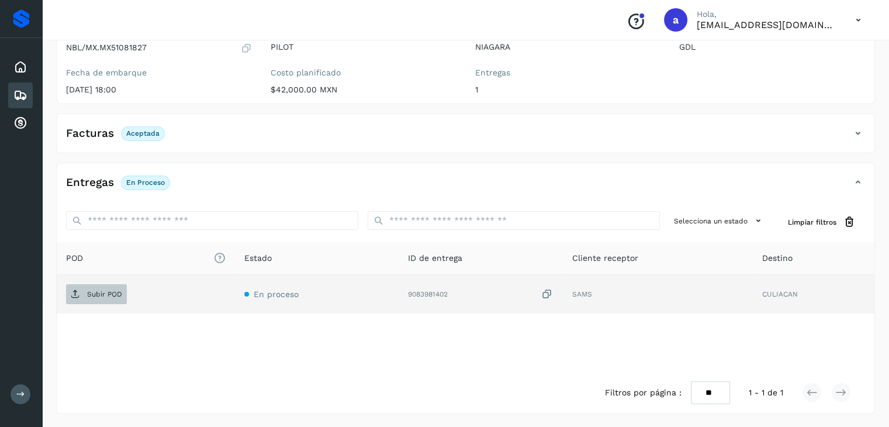
click at [111, 293] on p "Subir POD" at bounding box center [104, 294] width 35 height 8
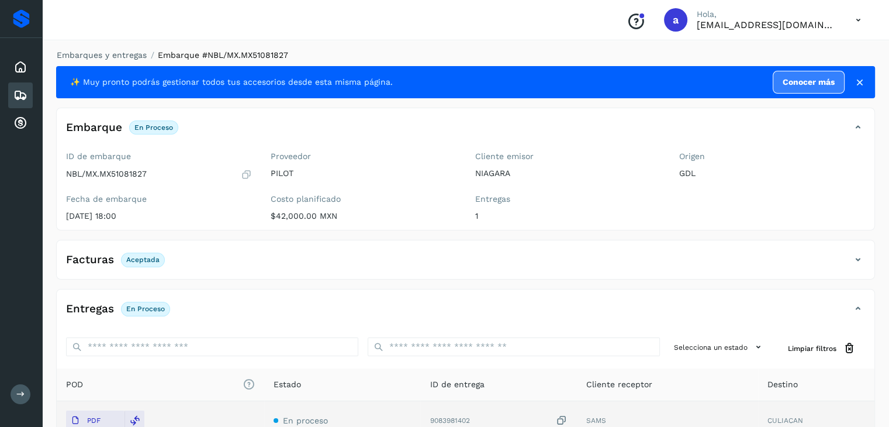
scroll to position [0, 0]
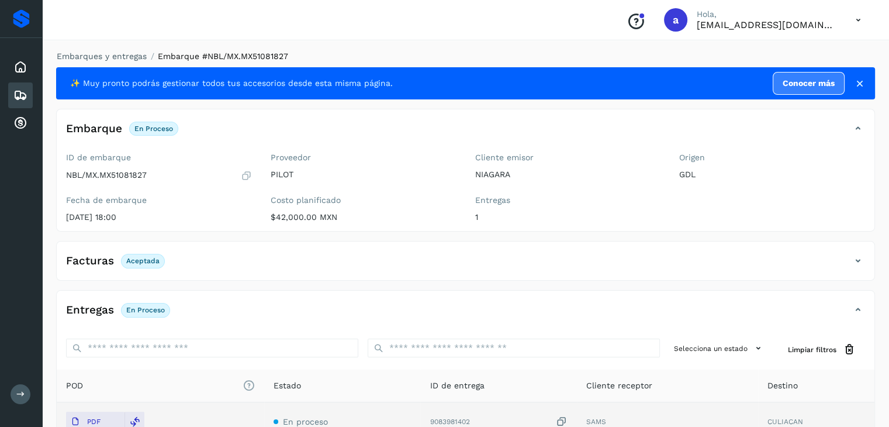
click at [23, 92] on icon at bounding box center [20, 95] width 14 height 14
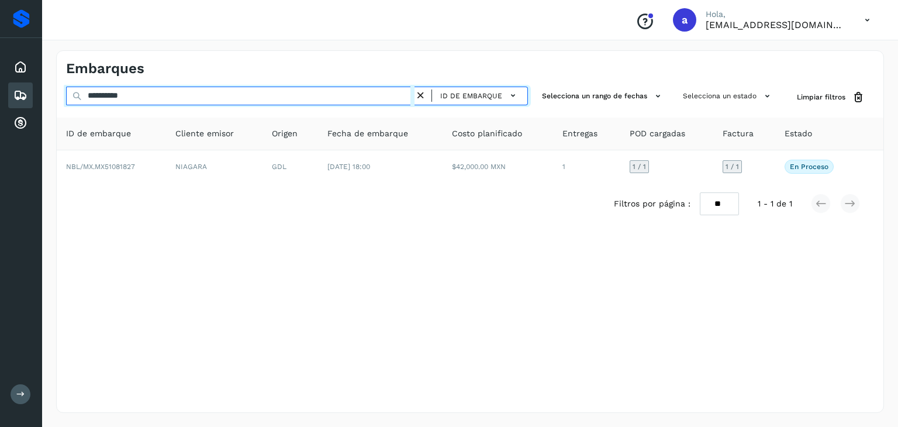
click at [149, 100] on input "**********" at bounding box center [240, 96] width 348 height 19
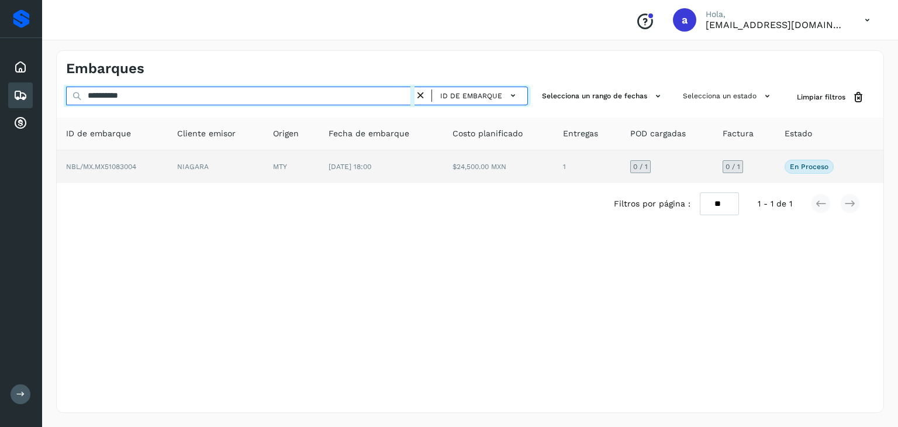
type input "**********"
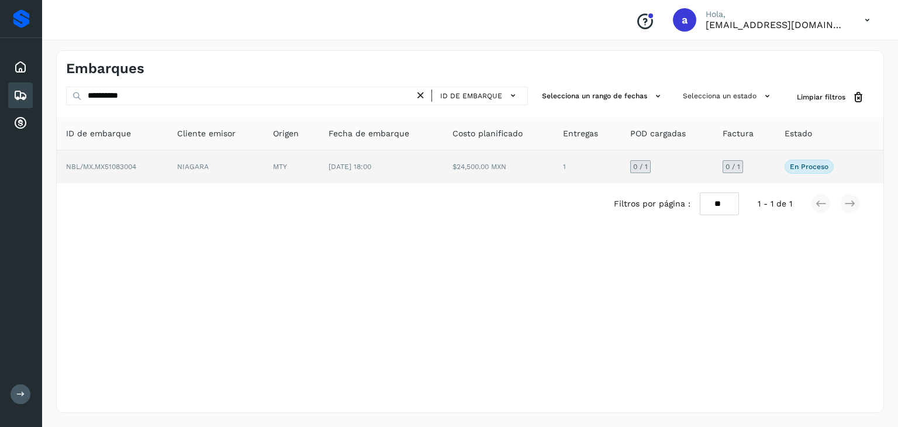
click at [339, 174] on td "[DATE] 18:00" at bounding box center [381, 166] width 124 height 33
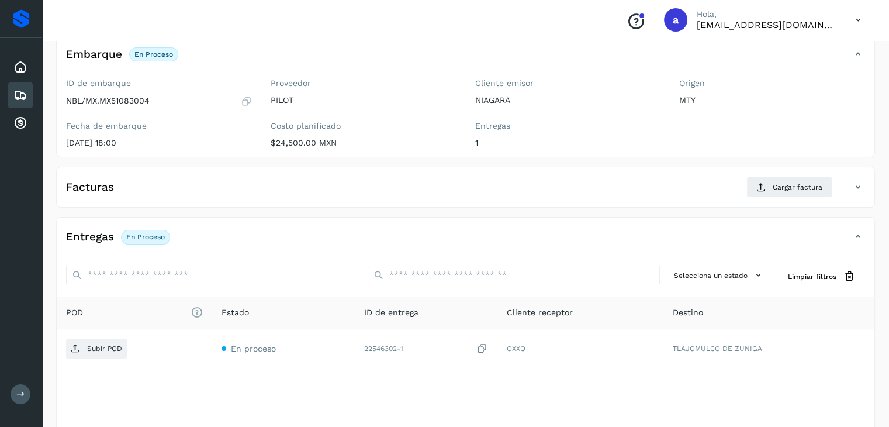
scroll to position [12, 0]
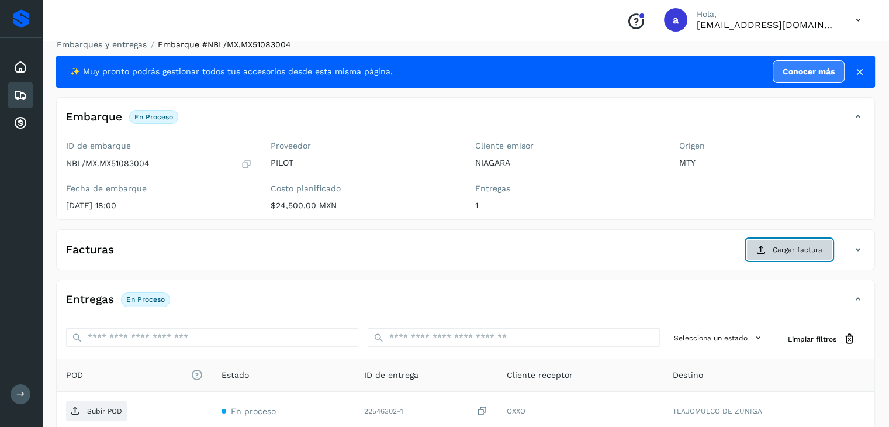
click at [790, 247] on span "Cargar factura" at bounding box center [798, 249] width 50 height 11
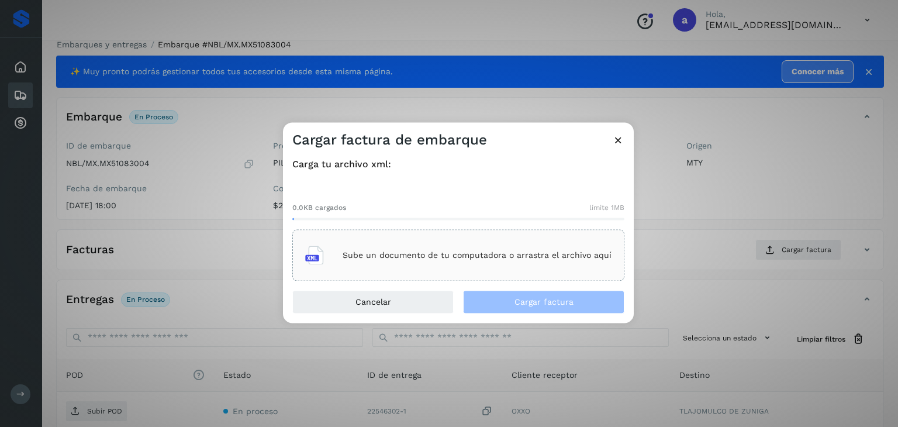
click at [399, 248] on div "Sube un documento de tu computadora o arrastra el archivo aquí" at bounding box center [458, 256] width 306 height 32
click at [442, 256] on p "Sube un documento de tu computadora o arrastra el archivo aquí" at bounding box center [477, 255] width 269 height 10
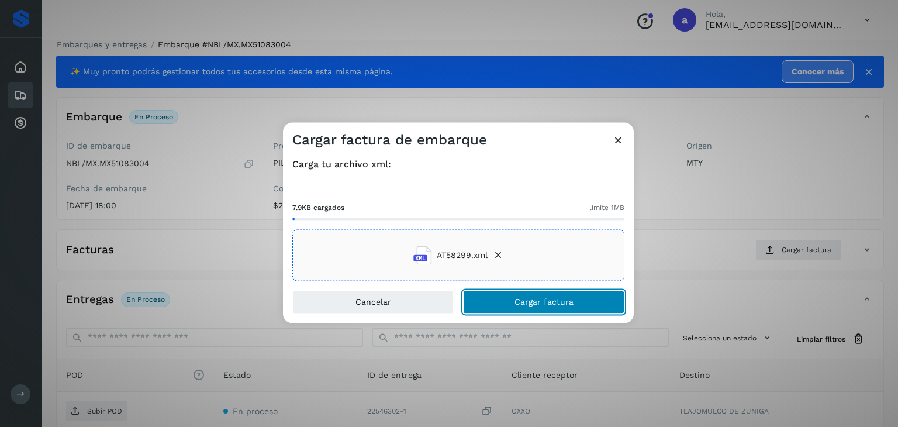
click at [509, 297] on button "Cargar factura" at bounding box center [543, 302] width 161 height 23
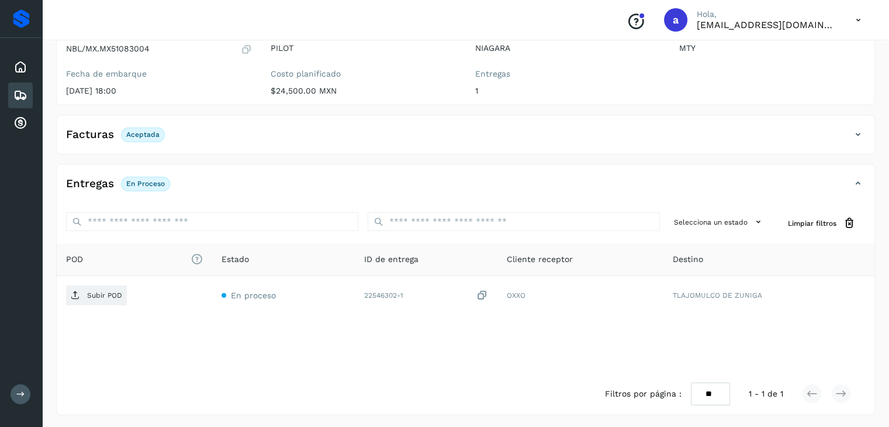
scroll to position [127, 0]
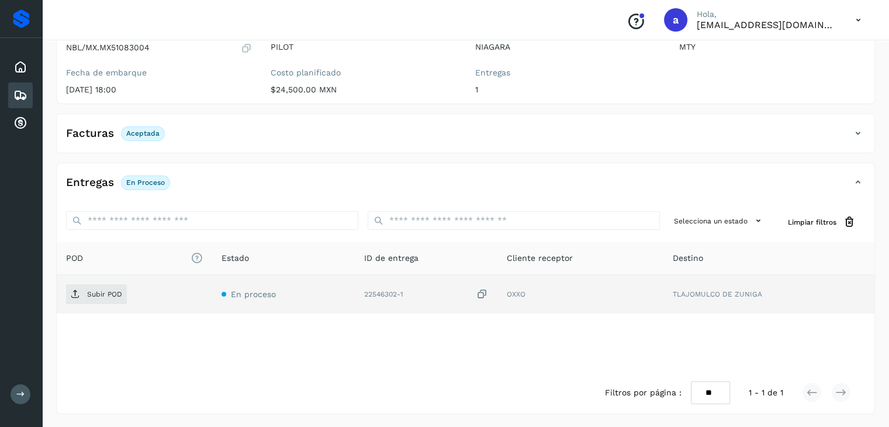
click at [485, 292] on icon at bounding box center [483, 294] width 12 height 12
click at [488, 293] on icon at bounding box center [483, 294] width 12 height 12
click at [126, 293] on div "Subir POD" at bounding box center [134, 294] width 137 height 20
click at [98, 291] on p "Subir POD" at bounding box center [104, 294] width 35 height 8
click at [24, 92] on icon at bounding box center [20, 95] width 14 height 14
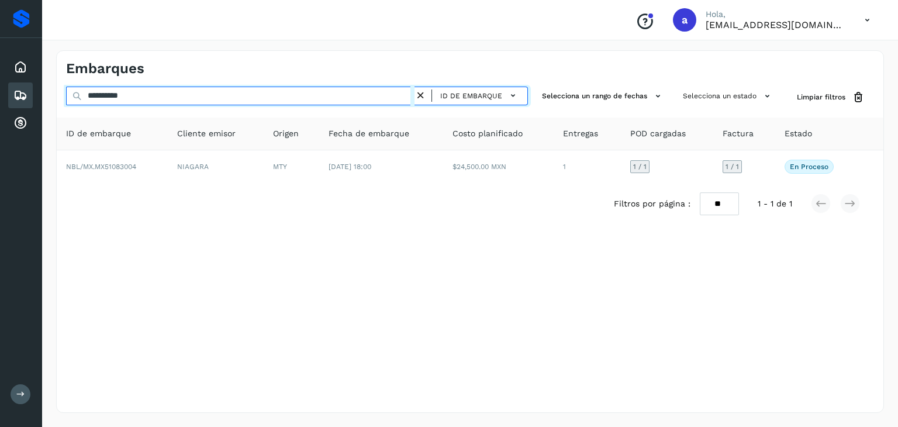
click at [241, 95] on input "**********" at bounding box center [240, 96] width 348 height 19
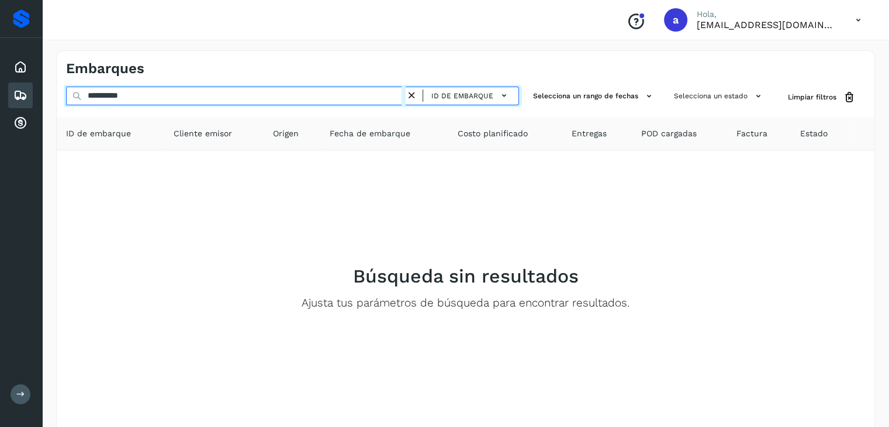
click at [286, 91] on input "**********" at bounding box center [236, 96] width 340 height 19
type input "*"
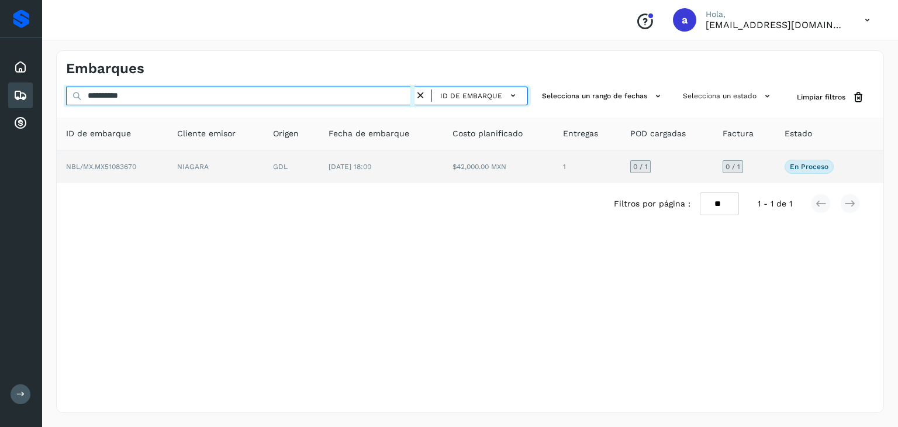
type input "**********"
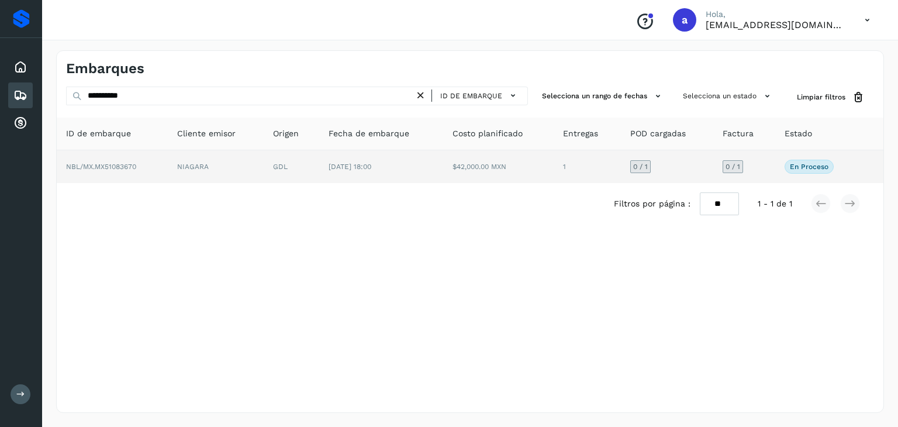
click at [513, 176] on td "$42,000.00 MXN" at bounding box center [498, 166] width 111 height 33
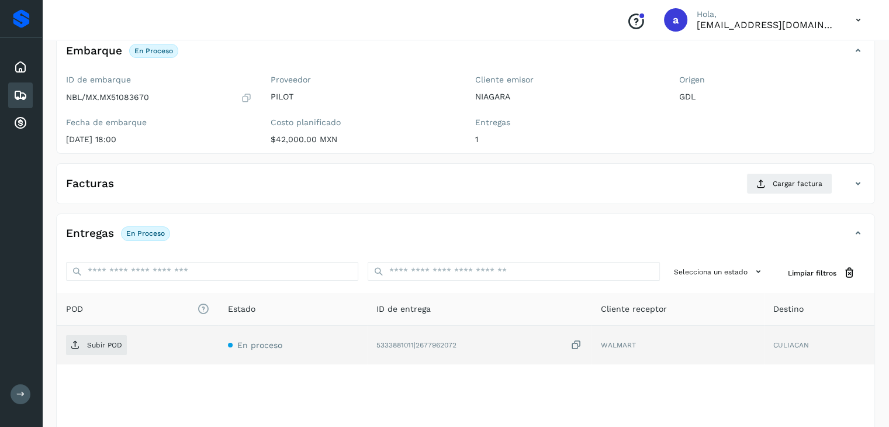
scroll to position [58, 0]
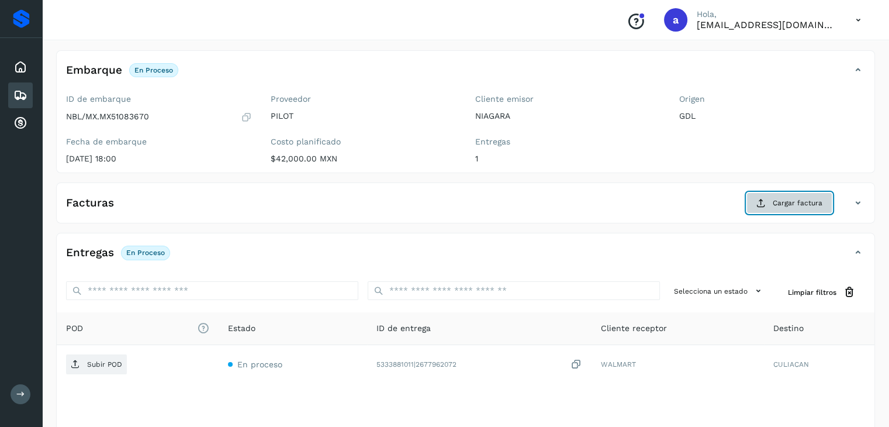
click at [785, 200] on span "Cargar factura" at bounding box center [798, 203] width 50 height 11
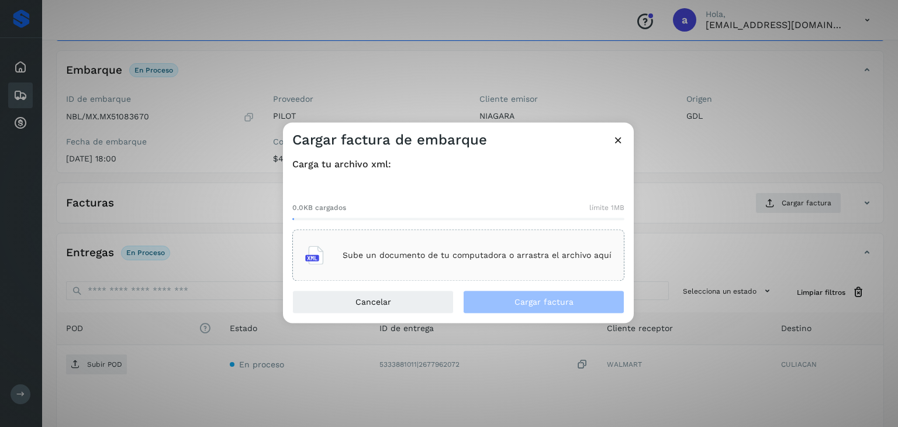
click at [433, 252] on p "Sube un documento de tu computadora o arrastra el archivo aquí" at bounding box center [477, 255] width 269 height 10
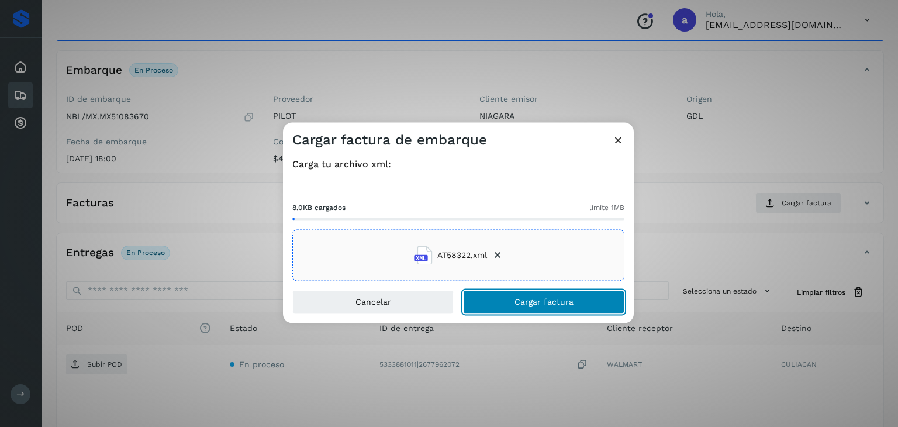
click at [557, 303] on span "Cargar factura" at bounding box center [544, 302] width 59 height 8
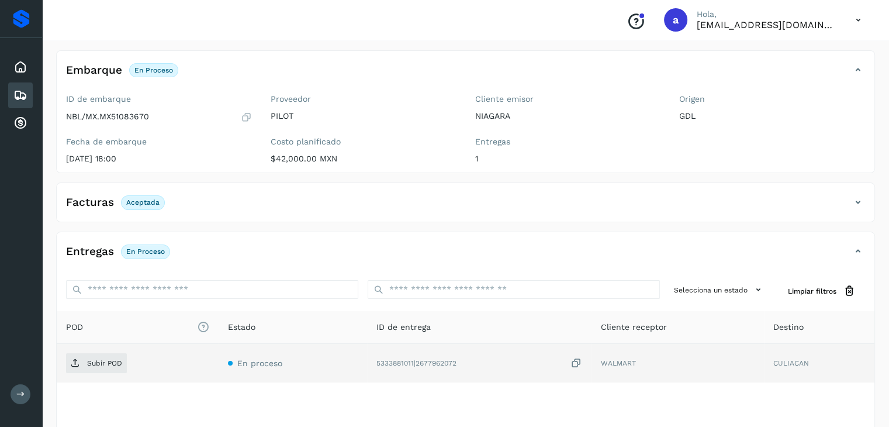
click at [580, 361] on icon at bounding box center [577, 363] width 12 height 12
click at [97, 361] on p "Subir POD" at bounding box center [104, 363] width 35 height 8
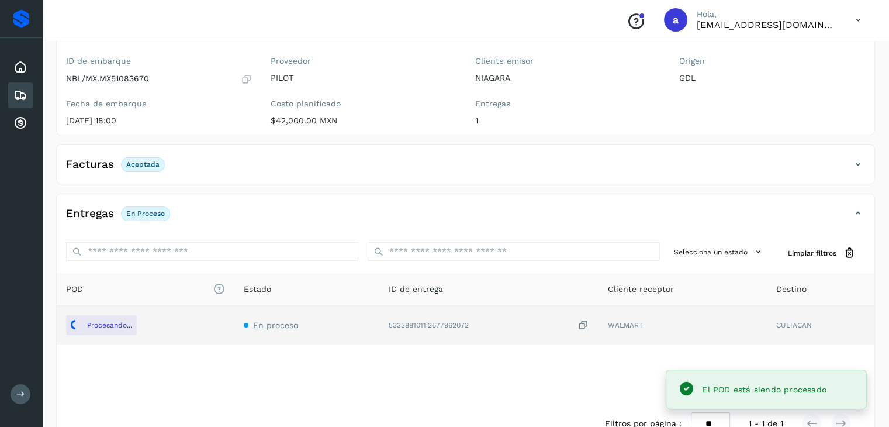
scroll to position [117, 0]
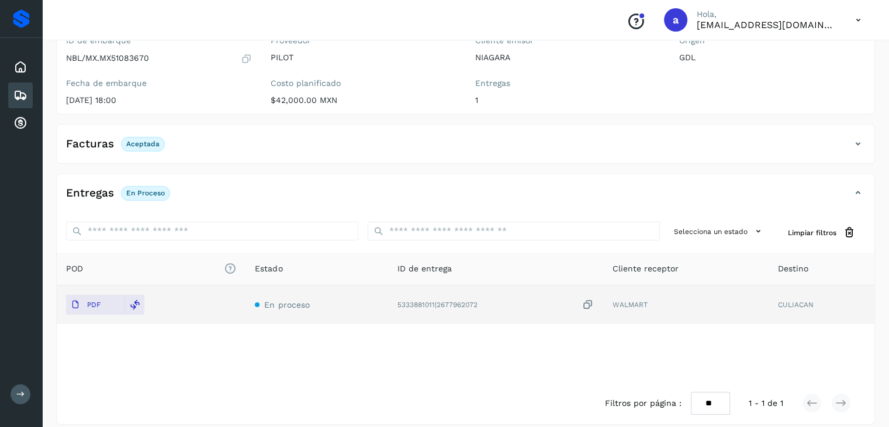
click at [23, 96] on icon at bounding box center [20, 95] width 14 height 14
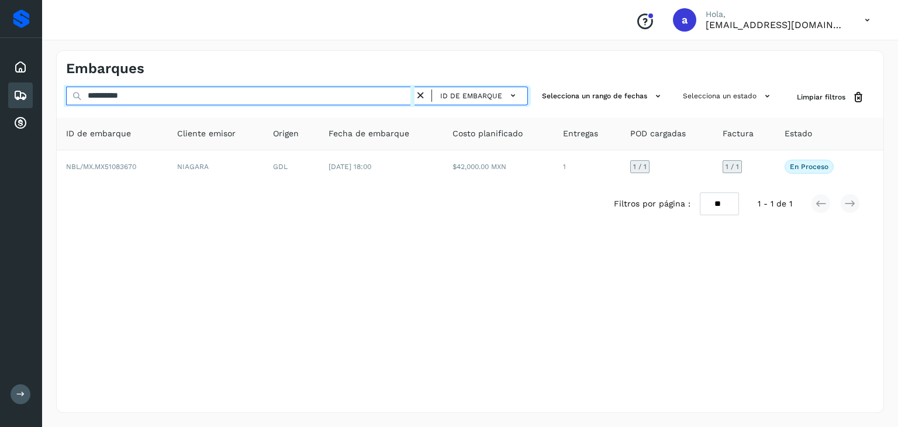
click at [319, 91] on input "**********" at bounding box center [240, 96] width 348 height 19
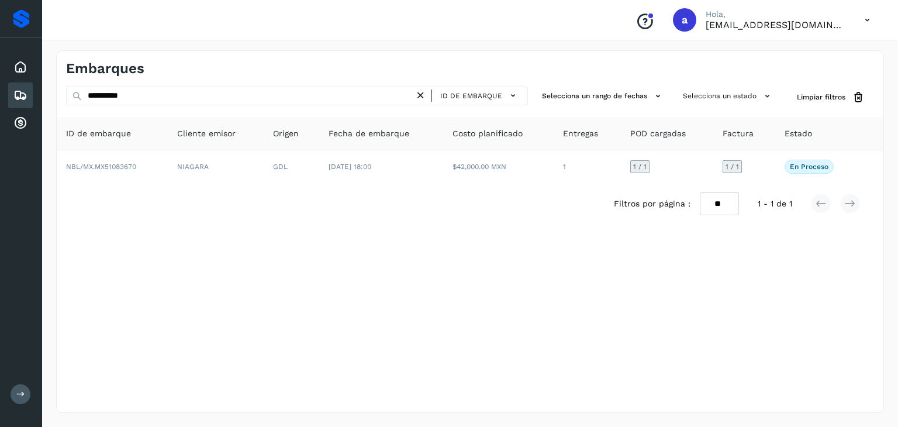
click at [421, 95] on icon at bounding box center [421, 95] width 12 height 12
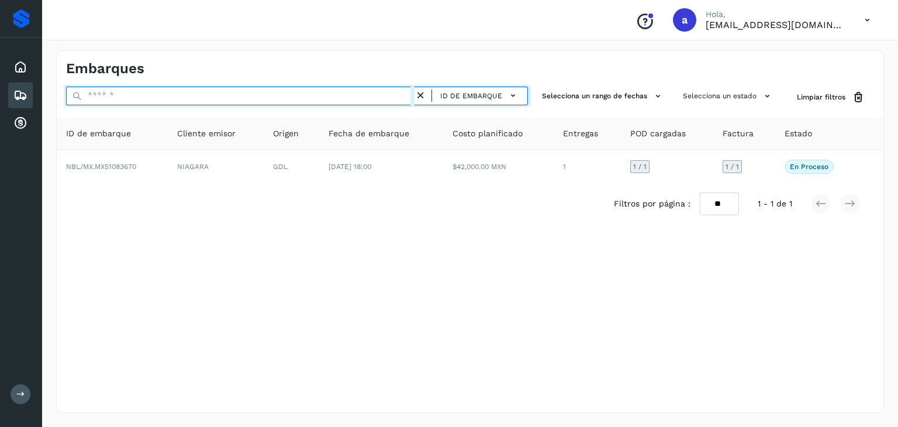
click at [354, 93] on input "text" at bounding box center [240, 96] width 348 height 19
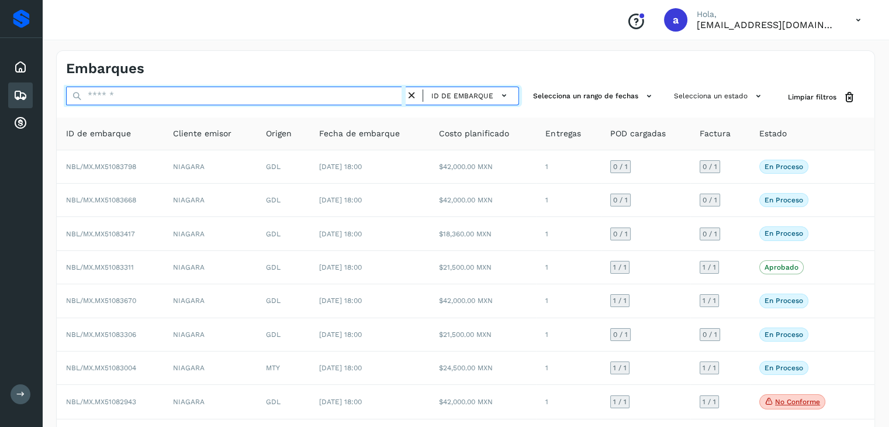
paste input "**********"
type input "**********"
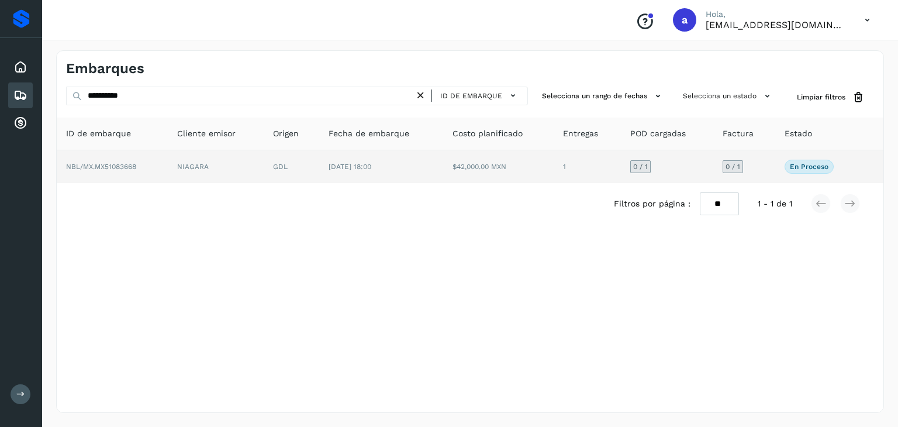
click at [356, 171] on td "[DATE] 18:00" at bounding box center [381, 166] width 124 height 33
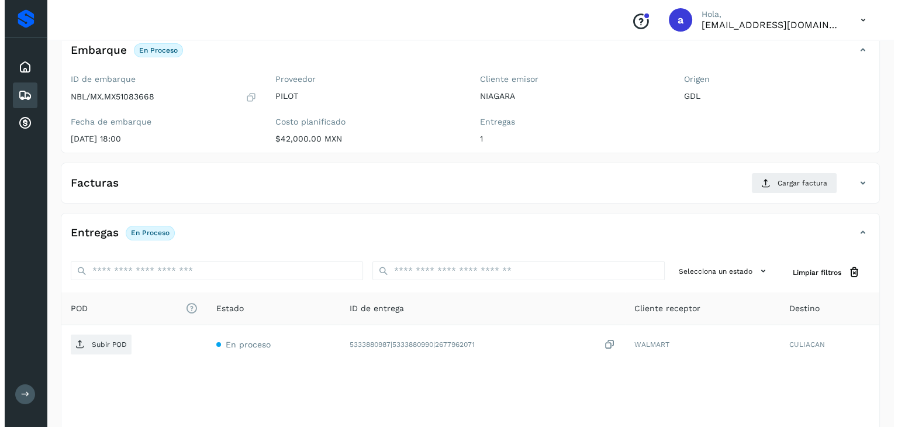
scroll to position [129, 0]
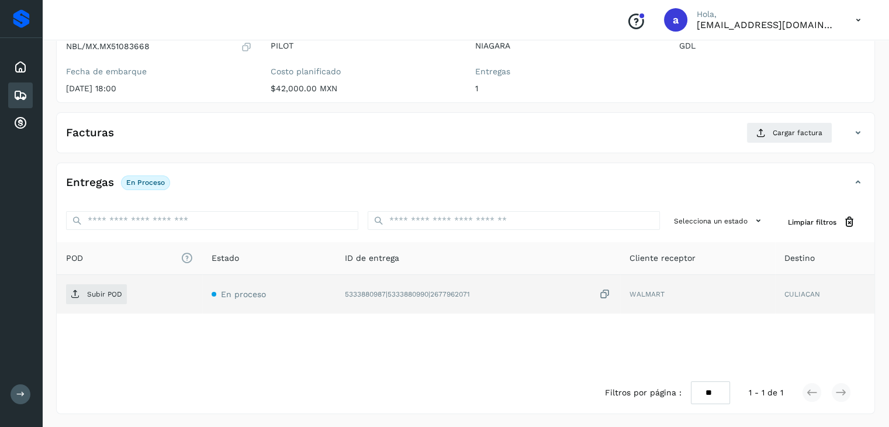
click at [609, 293] on icon at bounding box center [605, 294] width 12 height 12
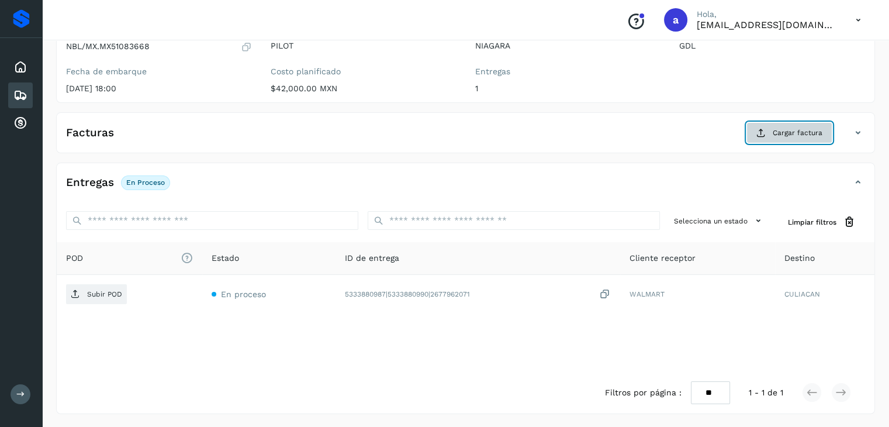
click at [784, 136] on span "Cargar factura" at bounding box center [798, 132] width 50 height 11
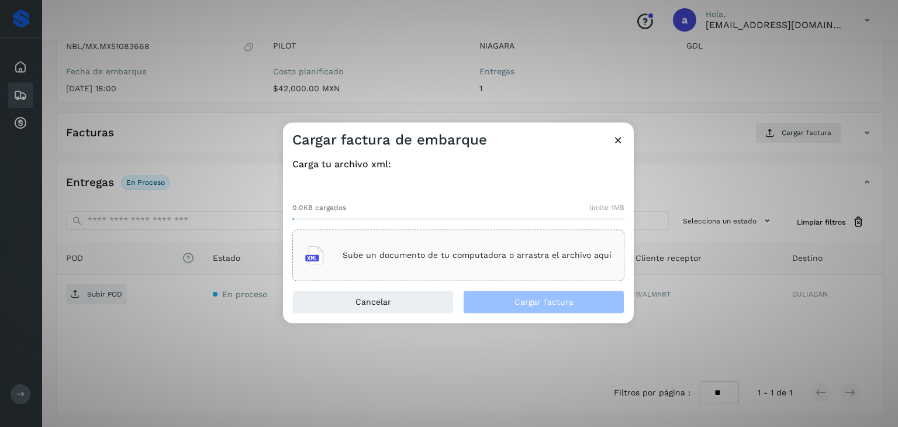
click at [424, 249] on div "Sube un documento de tu computadora o arrastra el archivo aquí" at bounding box center [458, 256] width 306 height 32
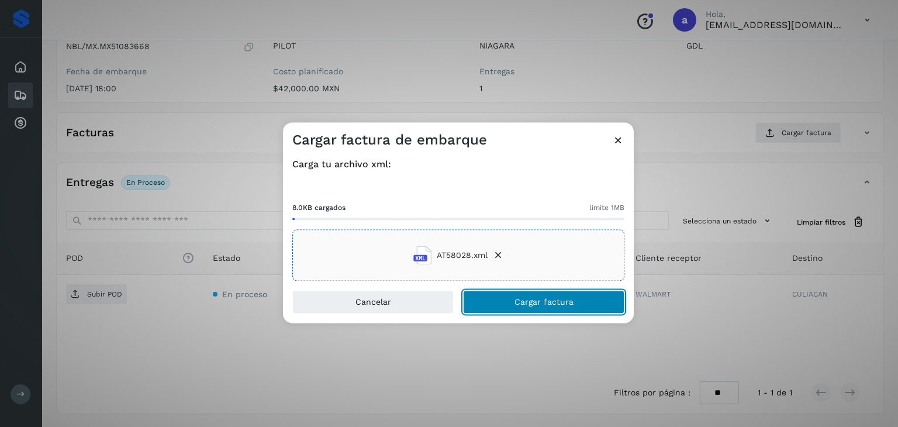
click at [519, 300] on span "Cargar factura" at bounding box center [544, 302] width 59 height 8
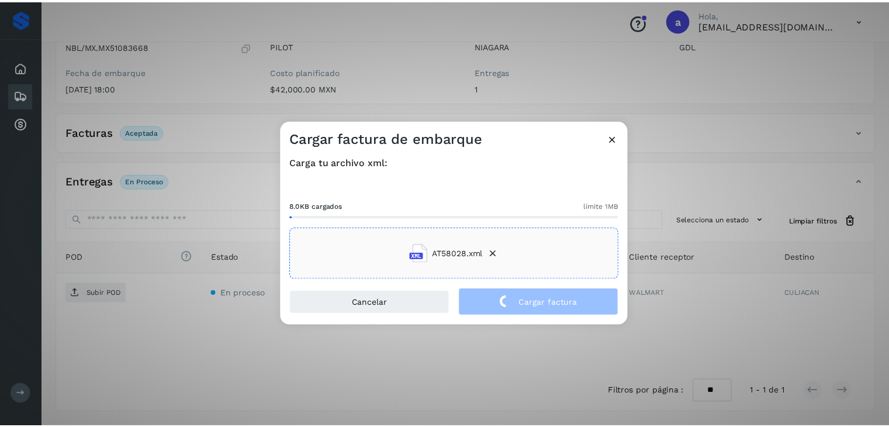
scroll to position [127, 0]
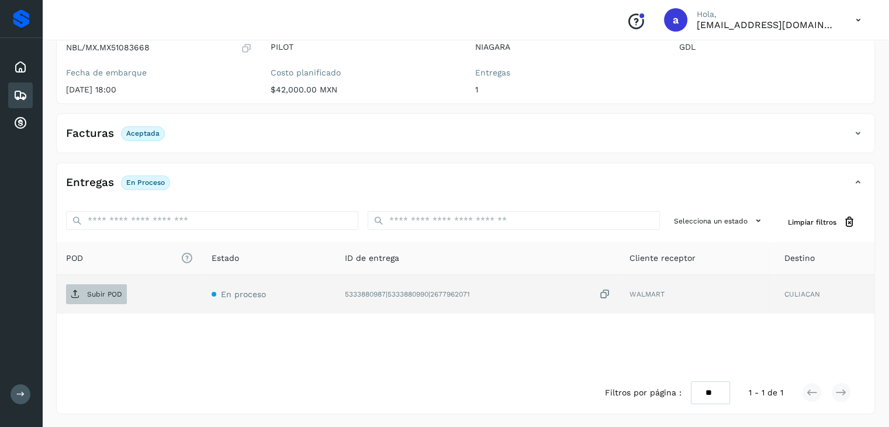
click at [112, 291] on p "Subir POD" at bounding box center [104, 294] width 35 height 8
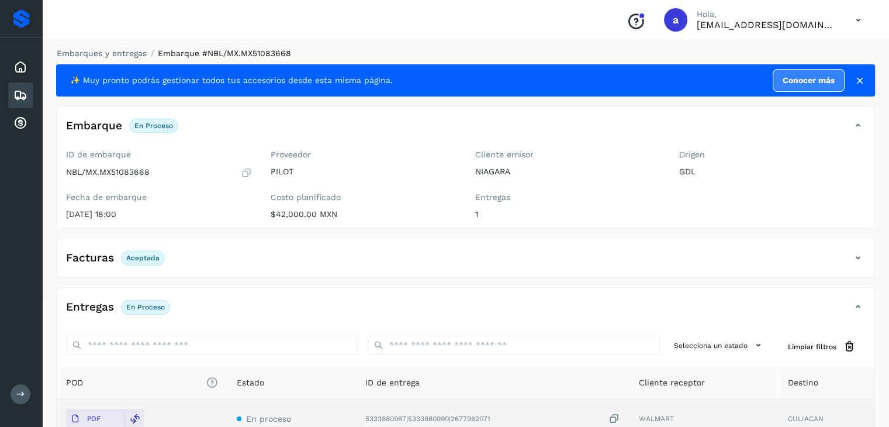
scroll to position [0, 0]
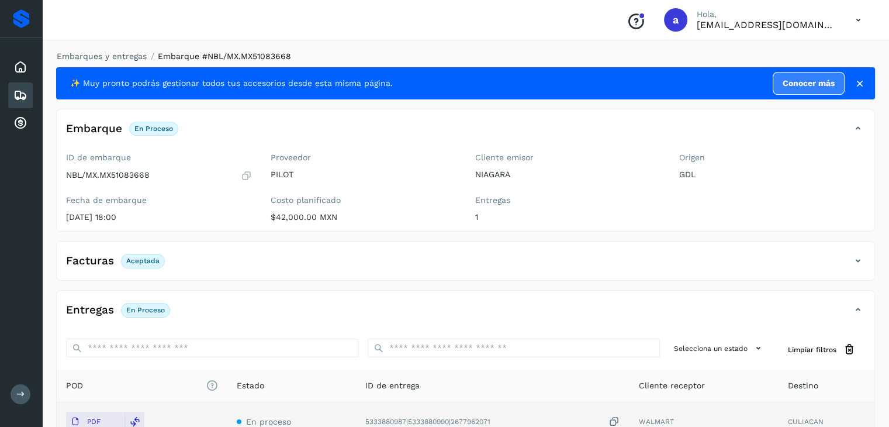
click at [13, 90] on icon at bounding box center [20, 95] width 14 height 14
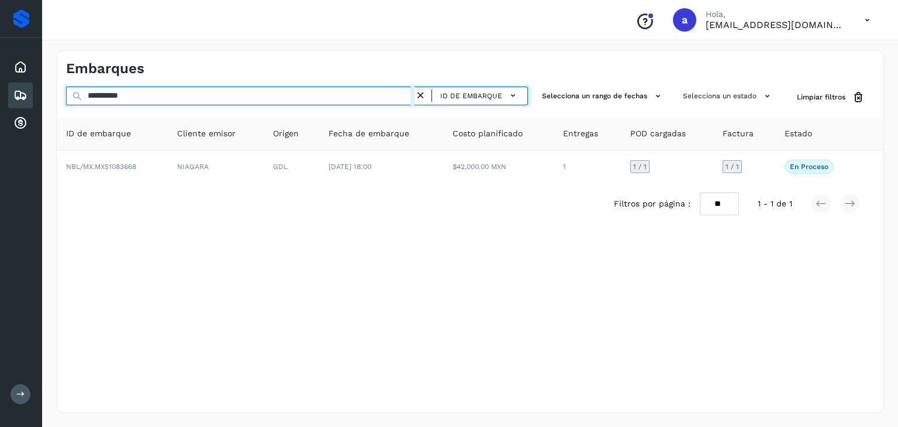
click at [157, 96] on input "**********" at bounding box center [240, 96] width 348 height 19
type input "**********"
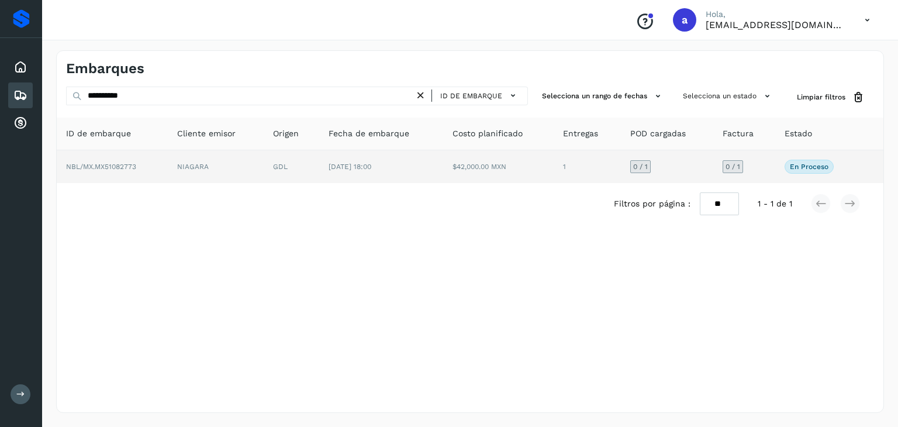
click at [203, 165] on td "NIAGARA" at bounding box center [216, 166] width 96 height 33
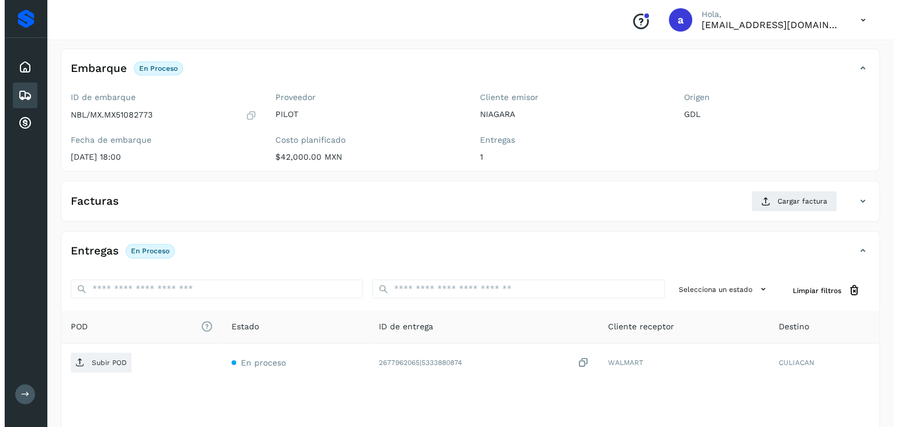
scroll to position [129, 0]
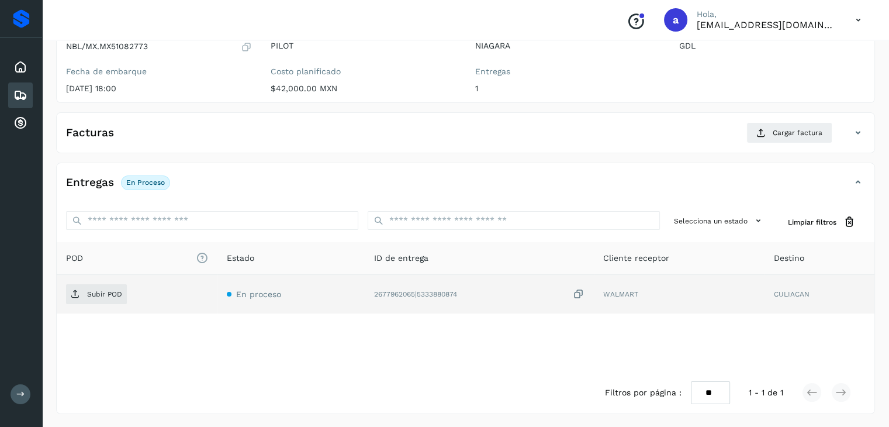
click at [585, 293] on icon at bounding box center [579, 294] width 12 height 12
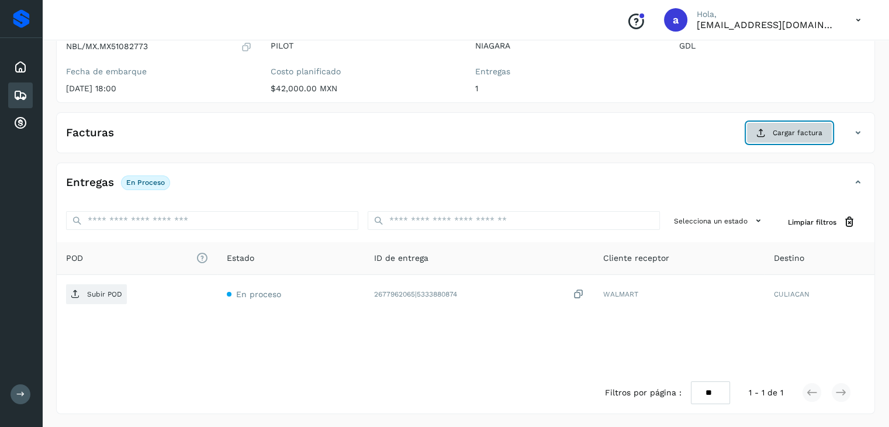
click at [783, 130] on span "Cargar factura" at bounding box center [798, 132] width 50 height 11
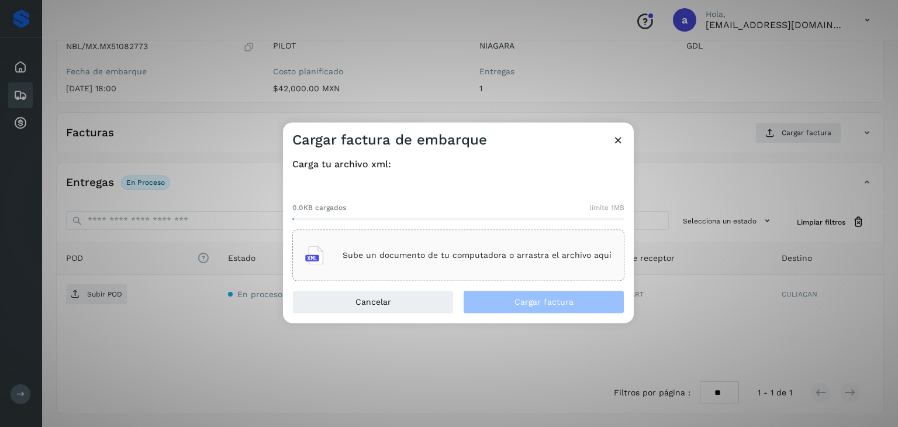
click at [405, 241] on div "Sube un documento de tu computadora o arrastra el archivo aquí" at bounding box center [458, 256] width 306 height 32
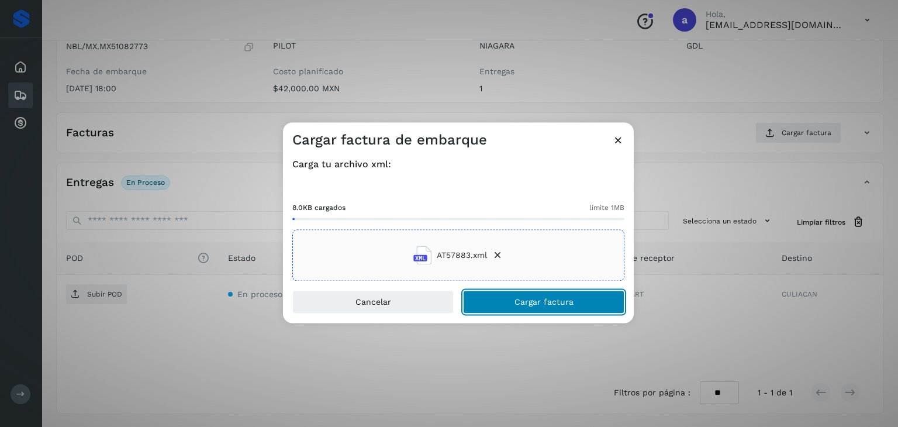
click at [529, 300] on span "Cargar factura" at bounding box center [544, 302] width 59 height 8
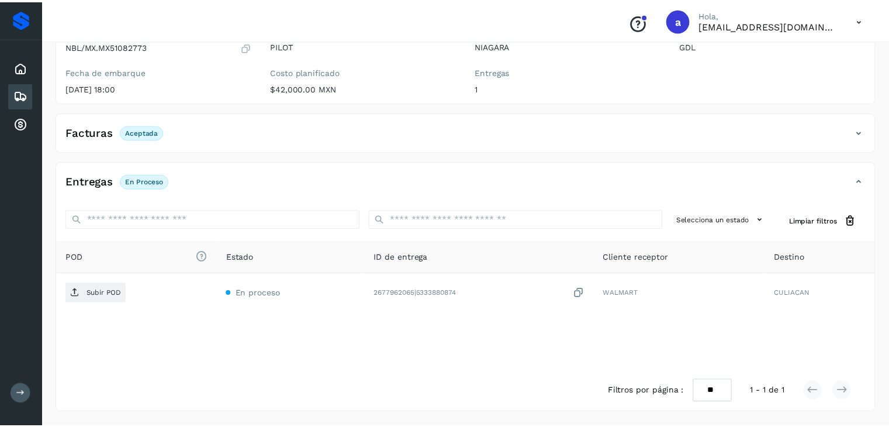
scroll to position [127, 0]
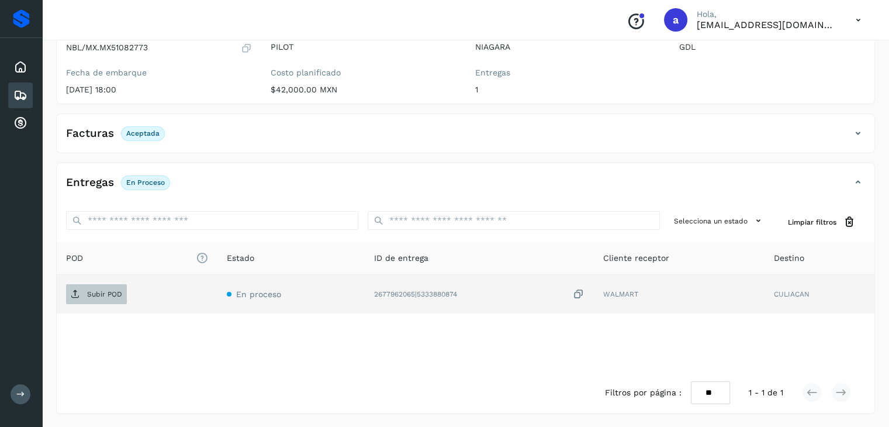
click at [91, 290] on p "Subir POD" at bounding box center [104, 294] width 35 height 8
click at [26, 95] on icon at bounding box center [20, 95] width 14 height 14
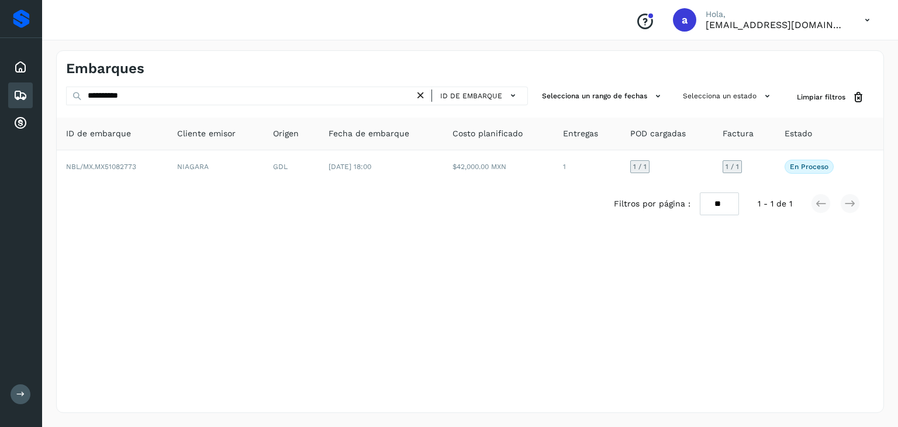
click at [427, 96] on icon at bounding box center [421, 95] width 12 height 12
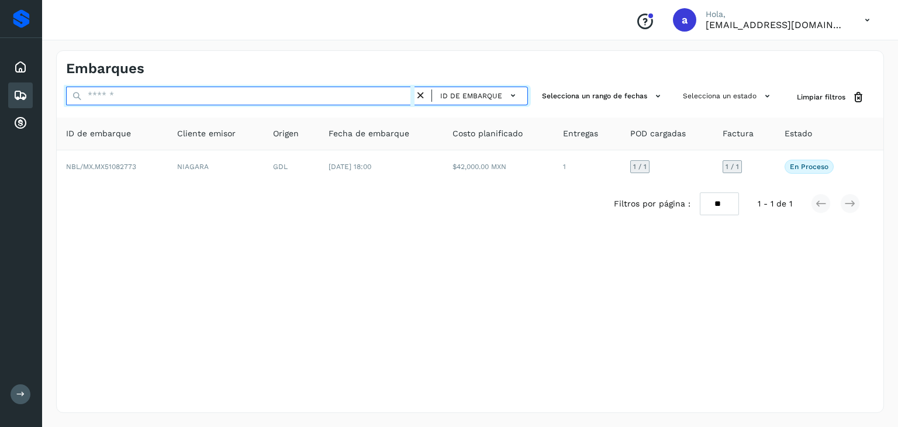
click at [402, 98] on input "text" at bounding box center [240, 96] width 348 height 19
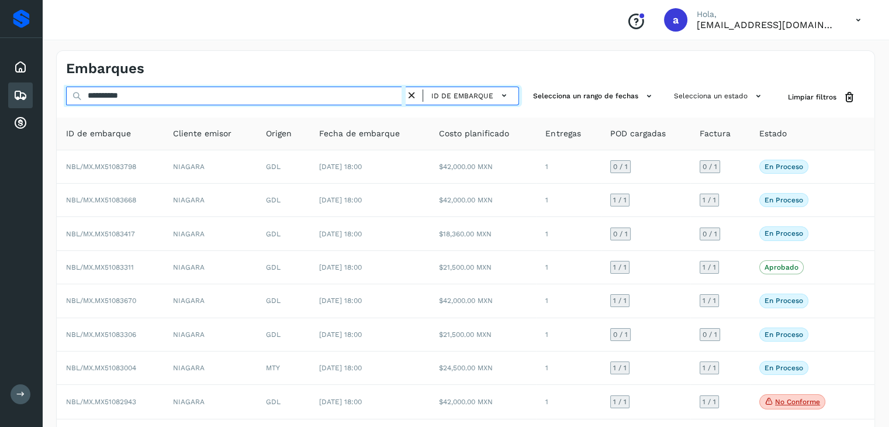
type input "**********"
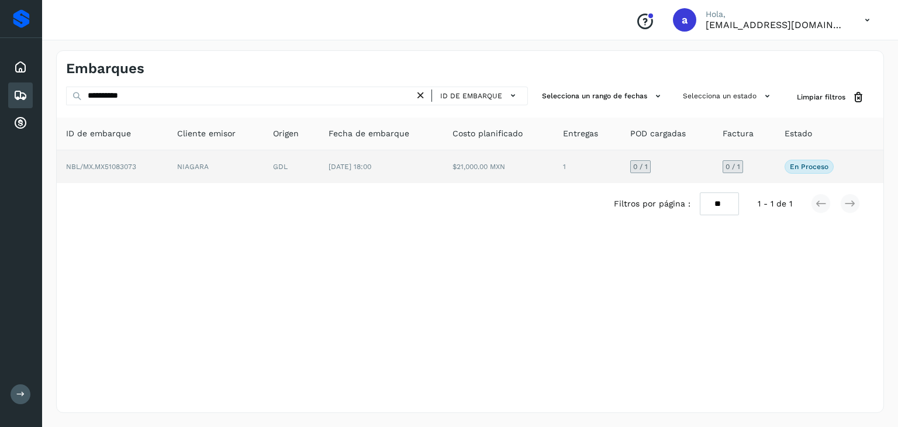
click at [406, 161] on td "[DATE] 18:00" at bounding box center [381, 166] width 124 height 33
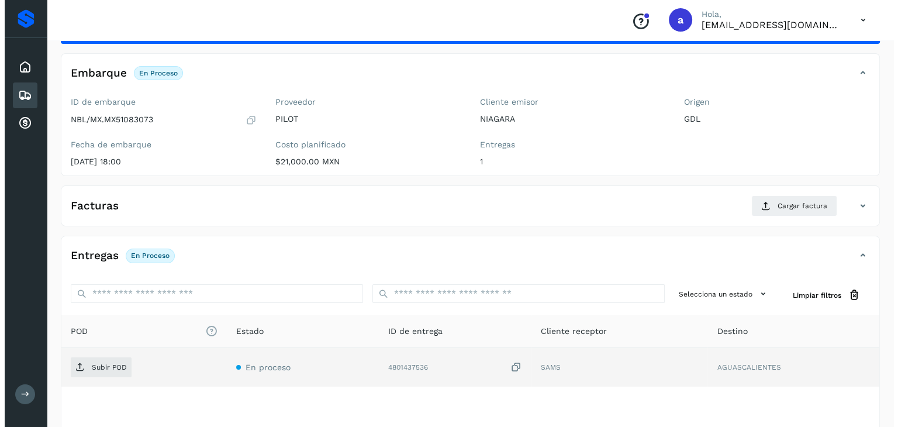
scroll to position [129, 0]
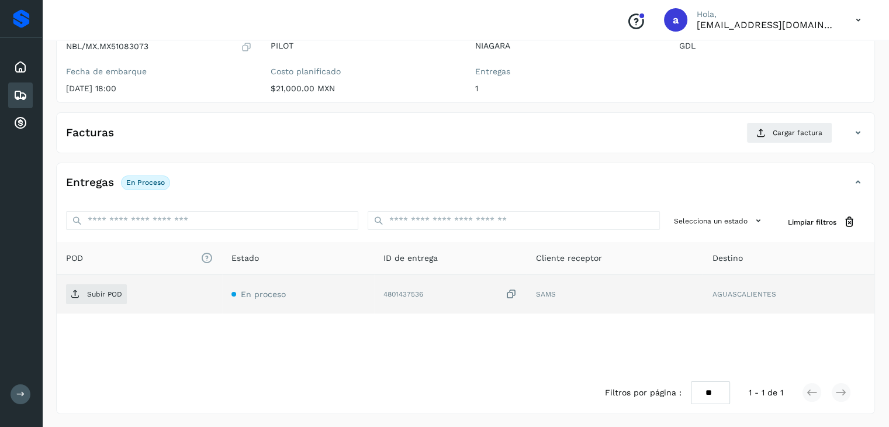
click at [517, 294] on icon at bounding box center [512, 294] width 12 height 12
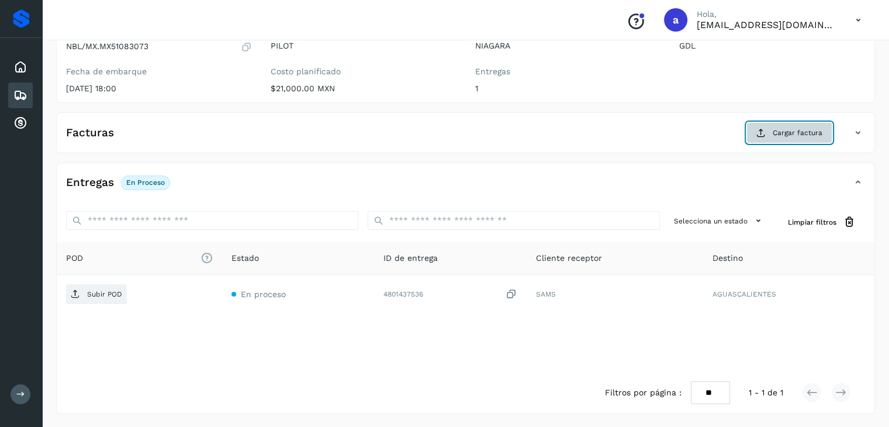
click at [800, 128] on span "Cargar factura" at bounding box center [798, 132] width 50 height 11
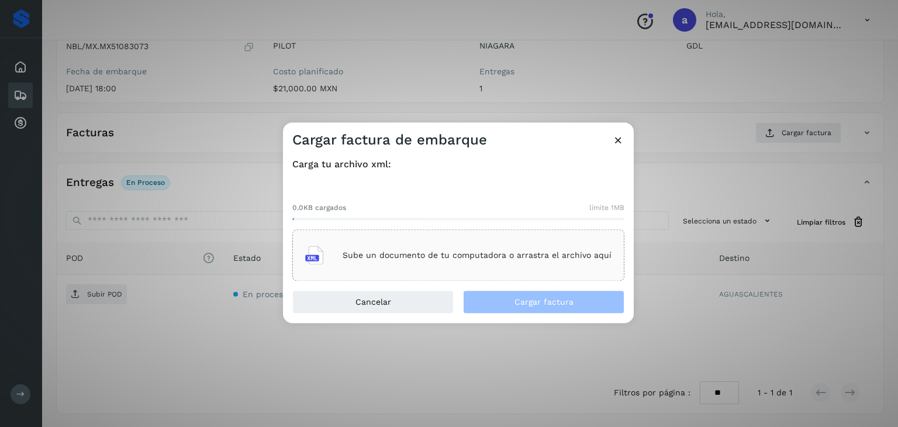
click at [444, 260] on div "Sube un documento de tu computadora o arrastra el archivo aquí" at bounding box center [458, 256] width 306 height 32
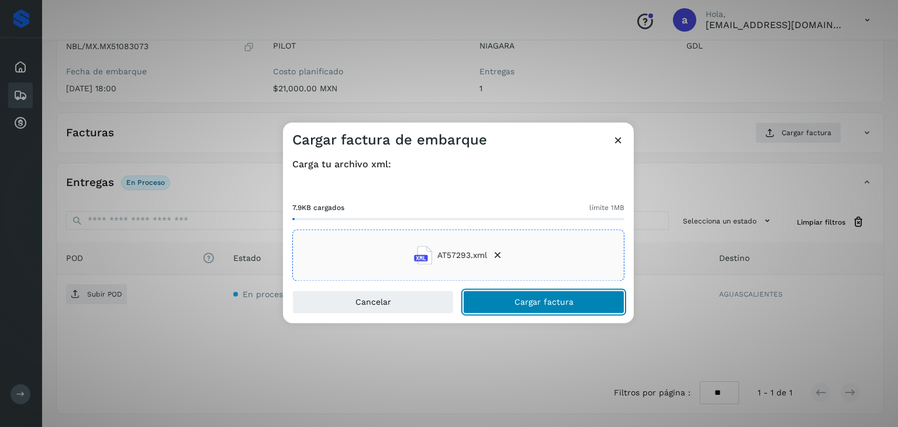
click at [510, 301] on button "Cargar factura" at bounding box center [543, 302] width 161 height 23
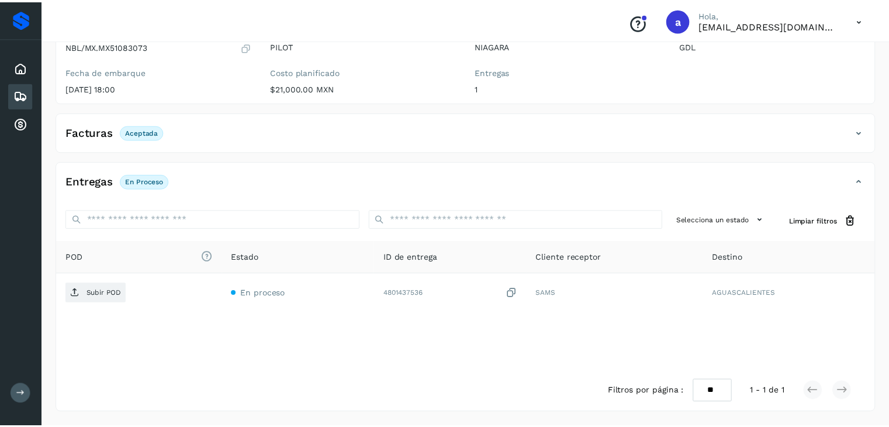
scroll to position [127, 0]
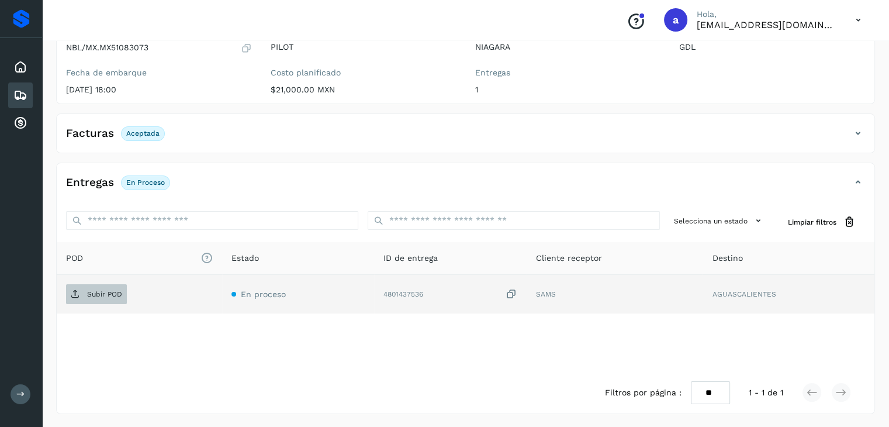
click at [89, 291] on p "Subir POD" at bounding box center [104, 294] width 35 height 8
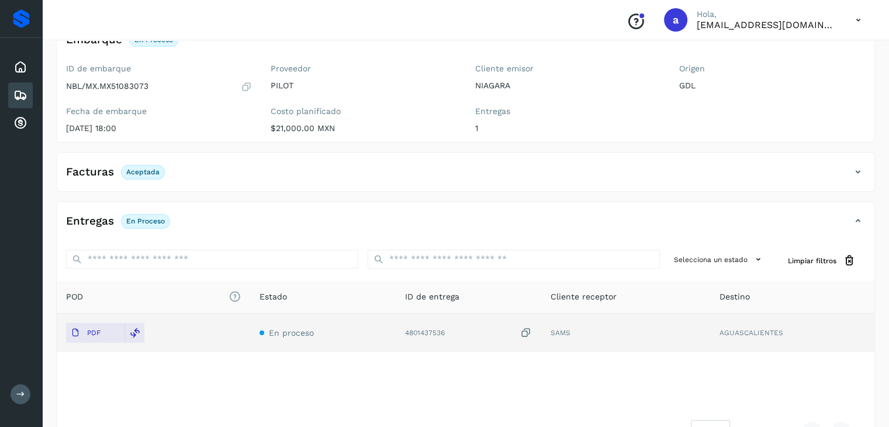
scroll to position [69, 0]
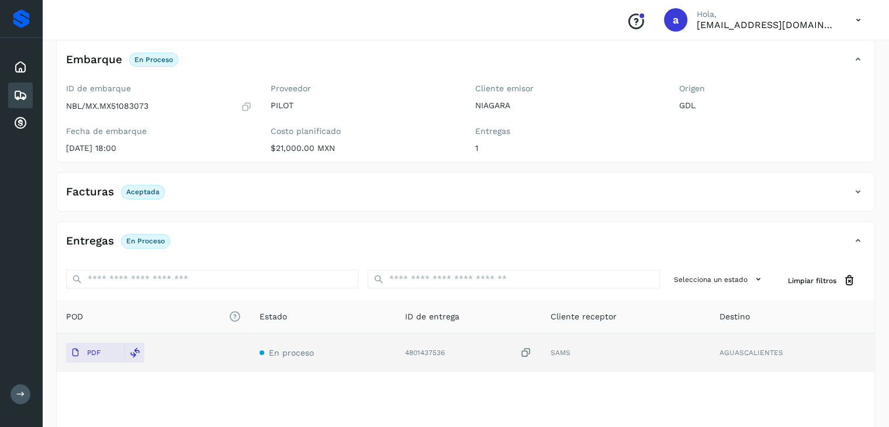
click at [7, 92] on div "Inicio Embarques Cuentas por cobrar" at bounding box center [21, 95] width 42 height 115
drag, startPoint x: 15, startPoint y: 92, endPoint x: 39, endPoint y: 92, distance: 23.4
click at [15, 92] on icon at bounding box center [20, 95] width 14 height 14
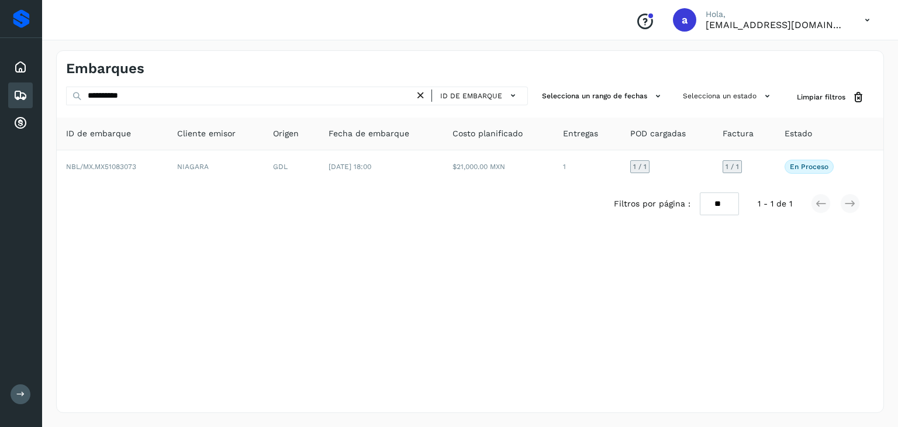
click at [275, 106] on div "**********" at bounding box center [297, 98] width 462 height 22
click at [283, 106] on div "**********" at bounding box center [297, 98] width 462 height 22
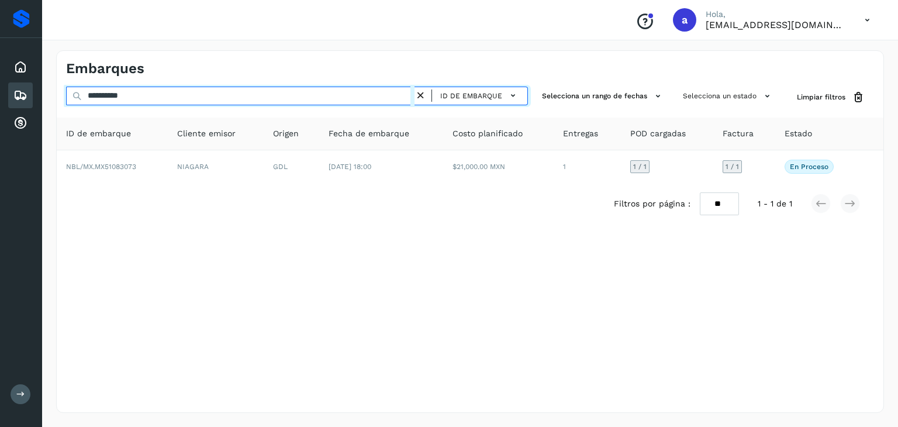
click at [287, 96] on input "**********" at bounding box center [240, 96] width 348 height 19
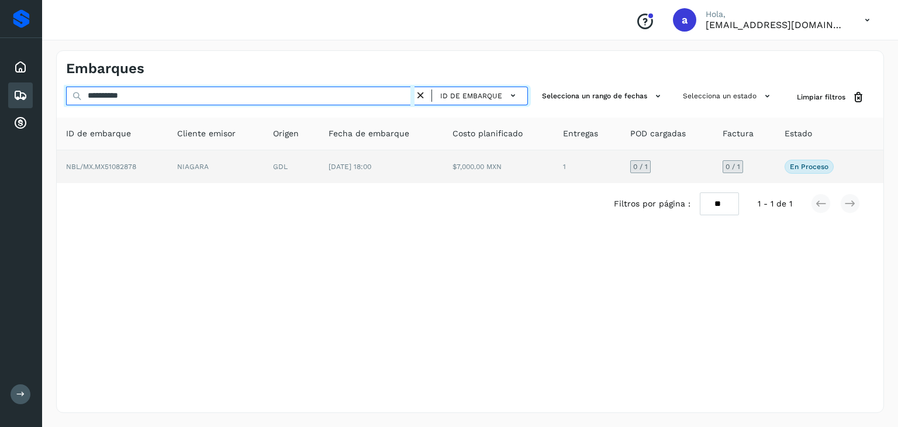
type input "**********"
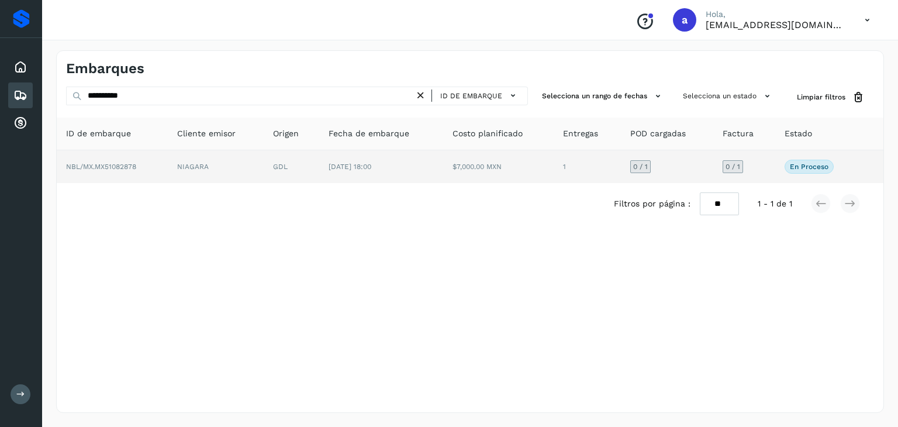
click at [387, 152] on td "[DATE] 18:00" at bounding box center [381, 166] width 124 height 33
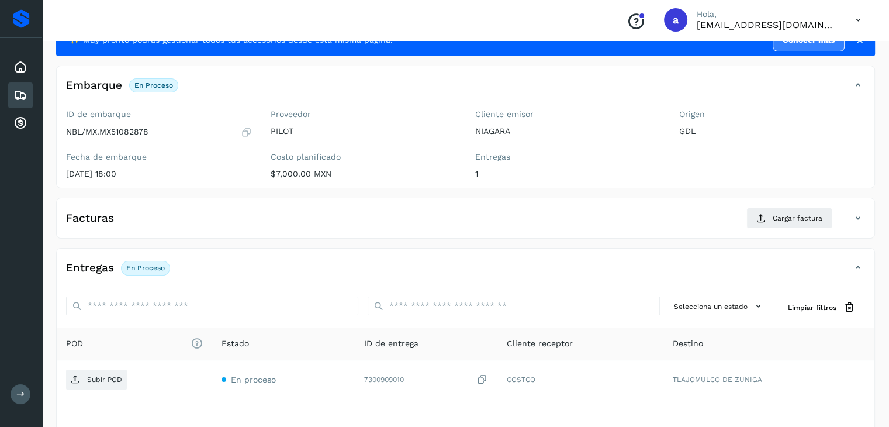
scroll to position [117, 0]
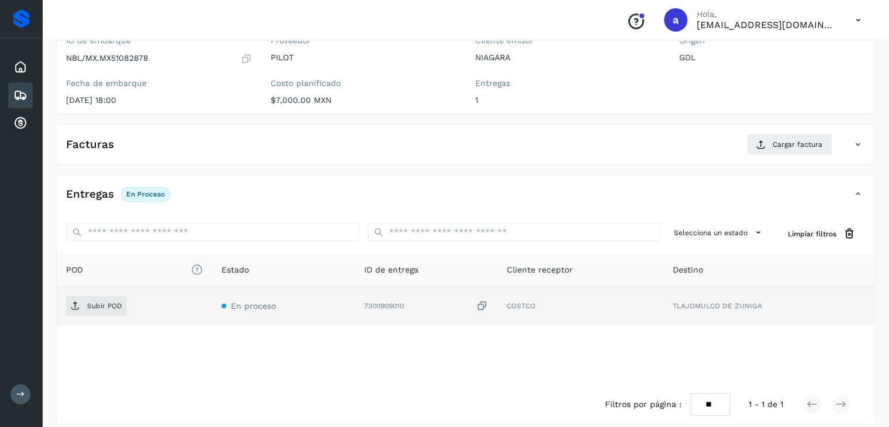
click at [481, 305] on icon at bounding box center [483, 306] width 12 height 12
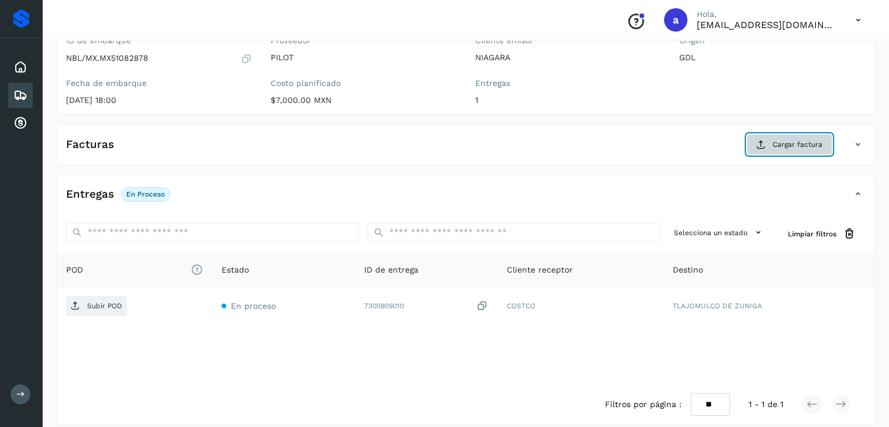
click at [791, 148] on span "Cargar factura" at bounding box center [798, 144] width 50 height 11
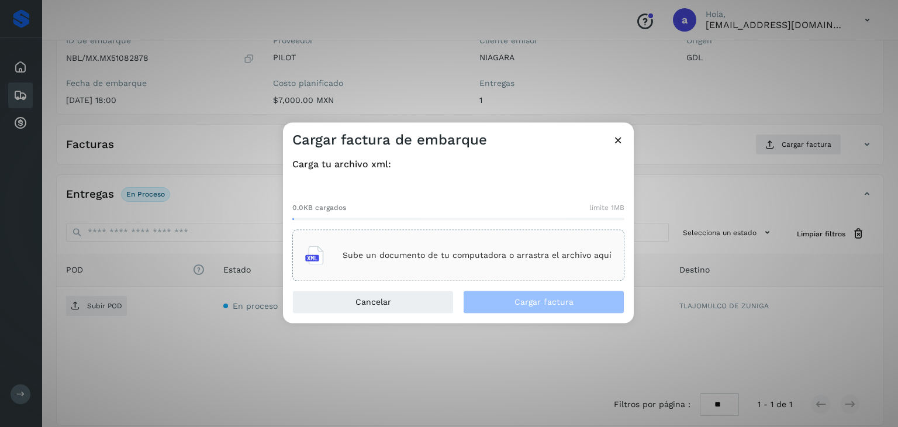
click at [435, 267] on div "Sube un documento de tu computadora o arrastra el archivo aquí" at bounding box center [458, 256] width 306 height 32
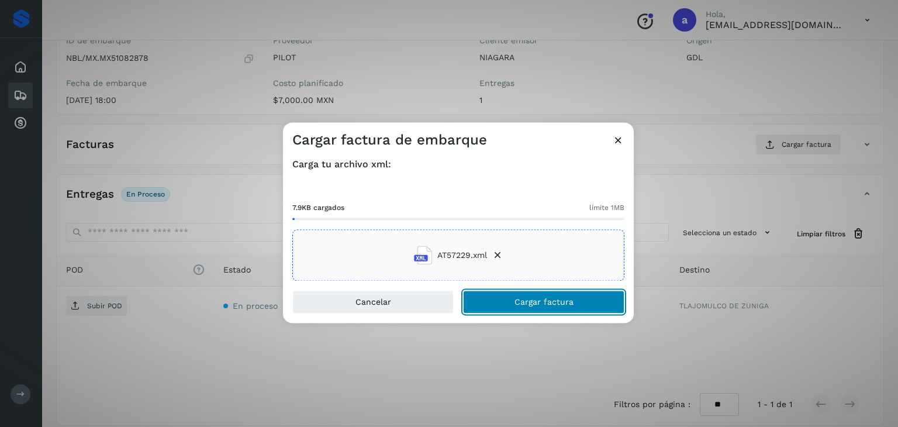
click at [512, 296] on button "Cargar factura" at bounding box center [543, 302] width 161 height 23
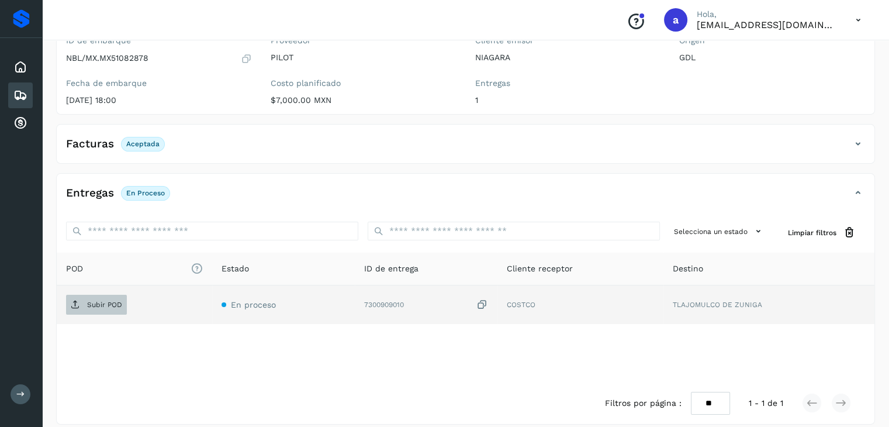
click at [76, 301] on icon at bounding box center [75, 304] width 9 height 9
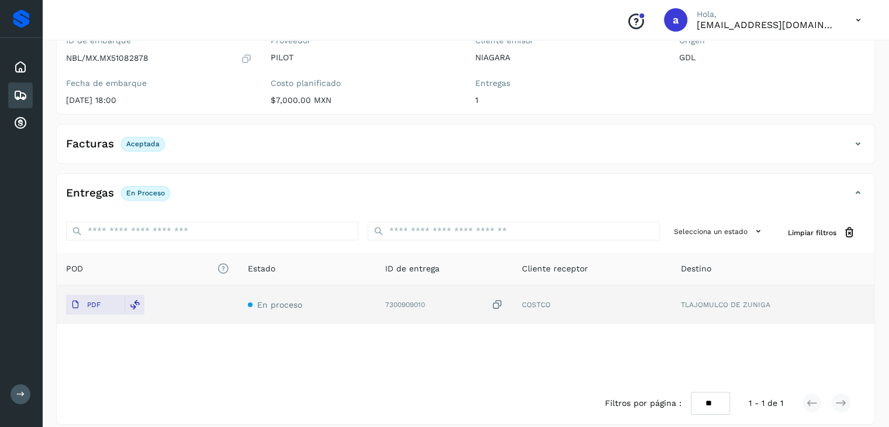
click at [24, 94] on icon at bounding box center [20, 95] width 14 height 14
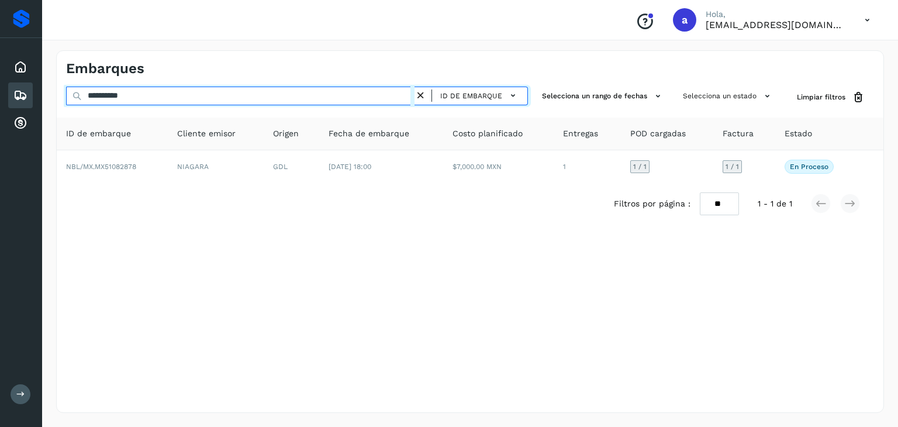
click at [285, 101] on input "**********" at bounding box center [240, 96] width 348 height 19
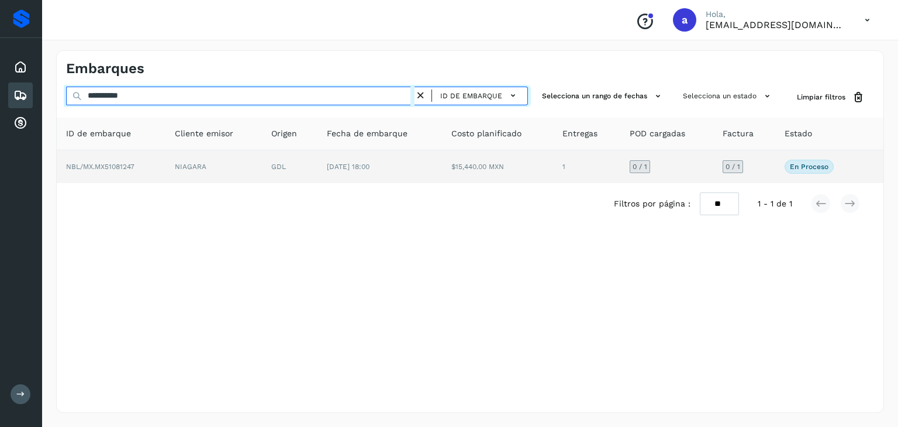
type input "**********"
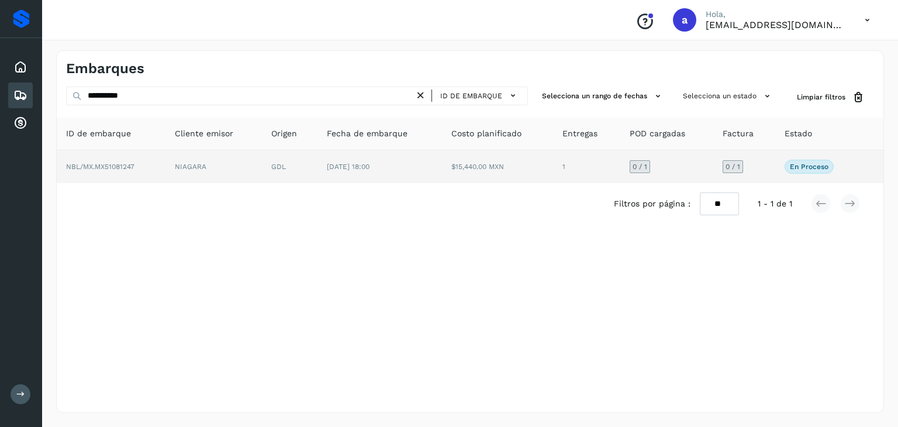
click at [313, 176] on td "GDL" at bounding box center [290, 166] width 56 height 33
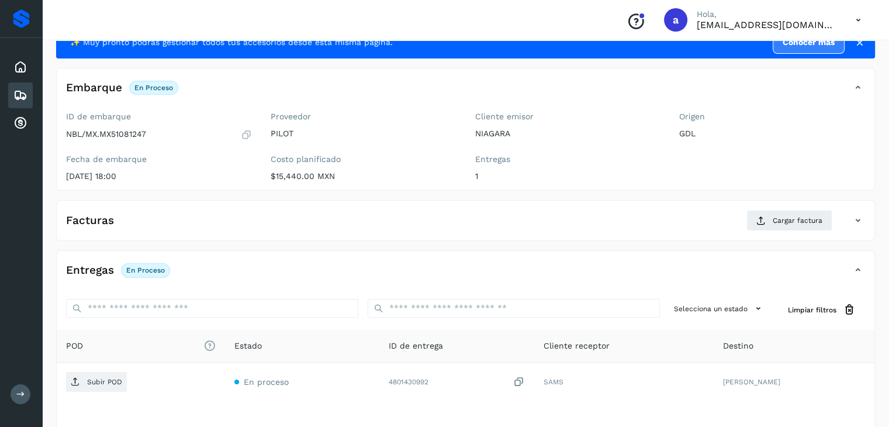
scroll to position [58, 0]
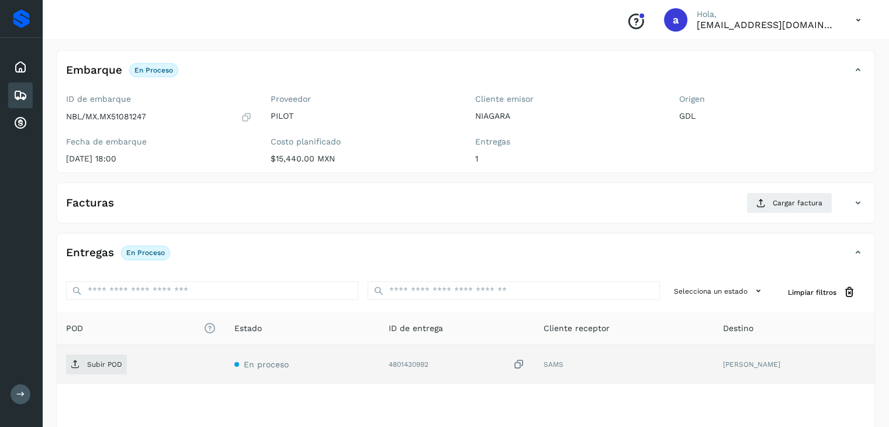
click at [525, 363] on icon at bounding box center [519, 364] width 12 height 12
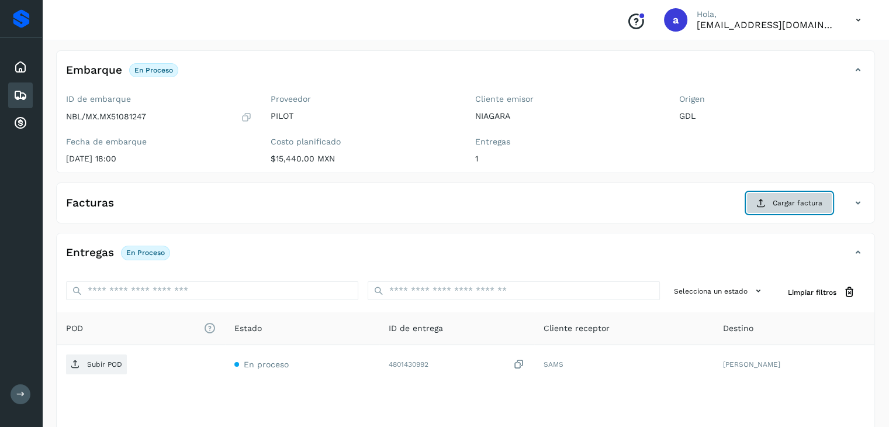
click at [809, 202] on span "Cargar factura" at bounding box center [798, 203] width 50 height 11
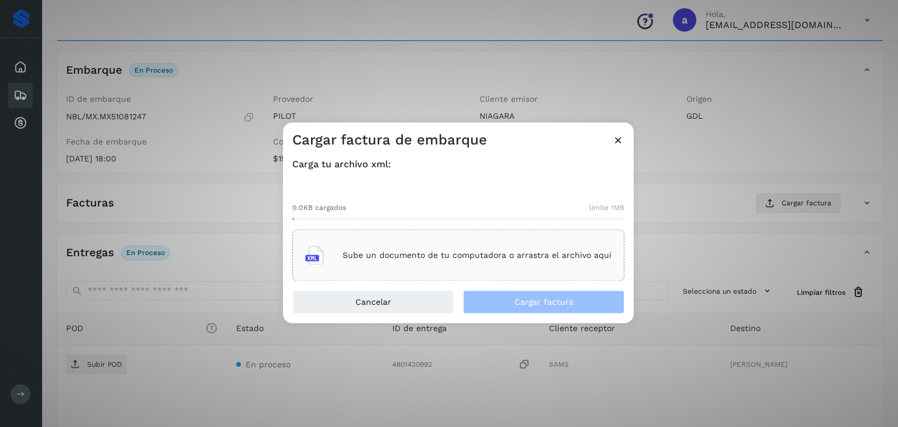
click at [381, 263] on div "Sube un documento de tu computadora o arrastra el archivo aquí" at bounding box center [458, 256] width 306 height 32
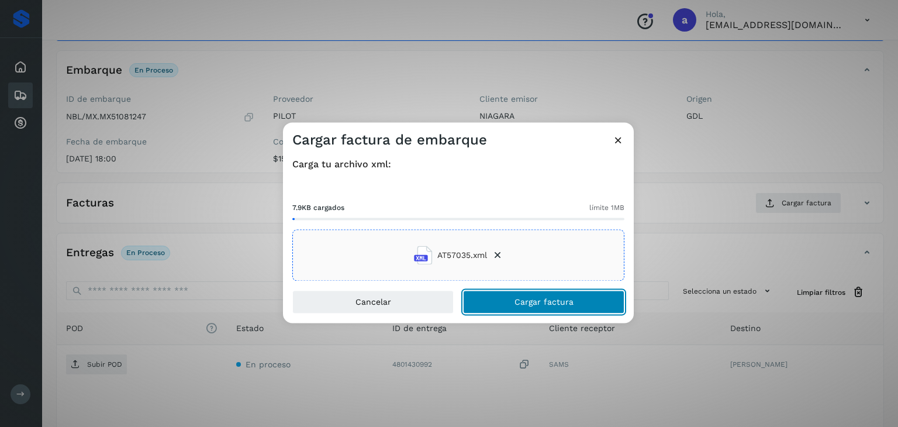
click at [518, 302] on span "Cargar factura" at bounding box center [544, 302] width 59 height 8
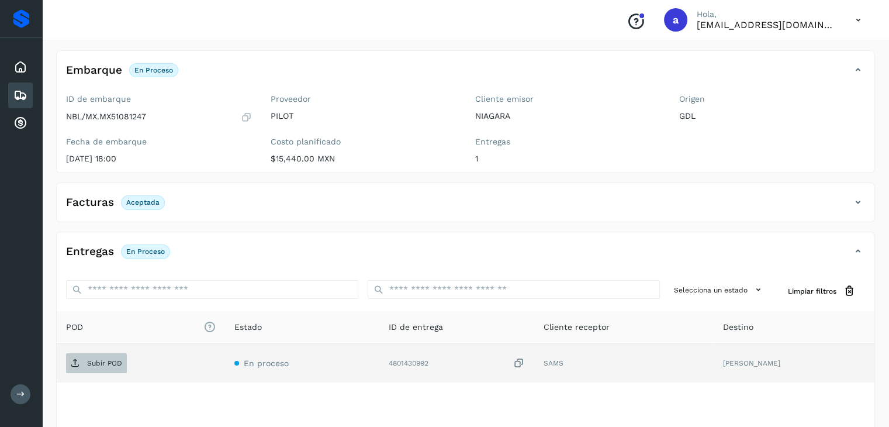
click at [112, 354] on span "Subir POD" at bounding box center [96, 363] width 61 height 19
